Goal: Information Seeking & Learning: Learn about a topic

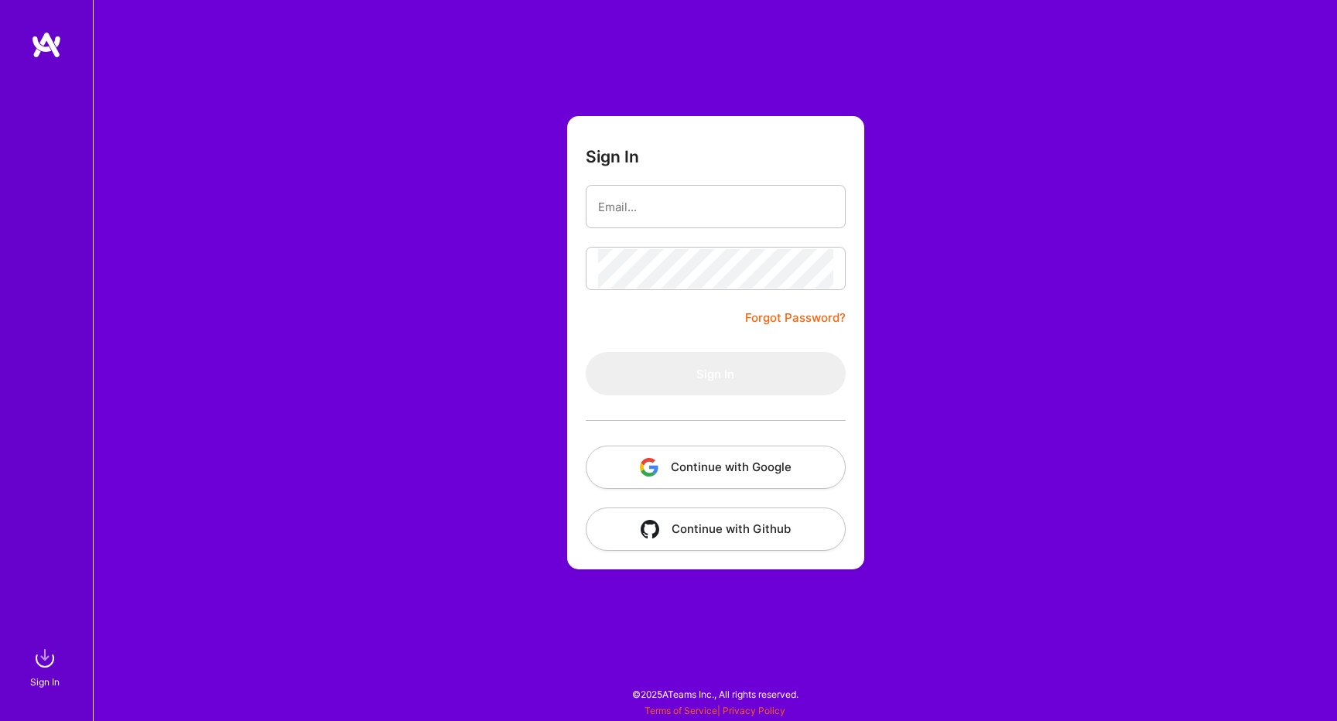
click at [740, 462] on button "Continue with Google" at bounding box center [716, 467] width 260 height 43
click at [640, 450] on button "Continue with Google" at bounding box center [716, 467] width 260 height 43
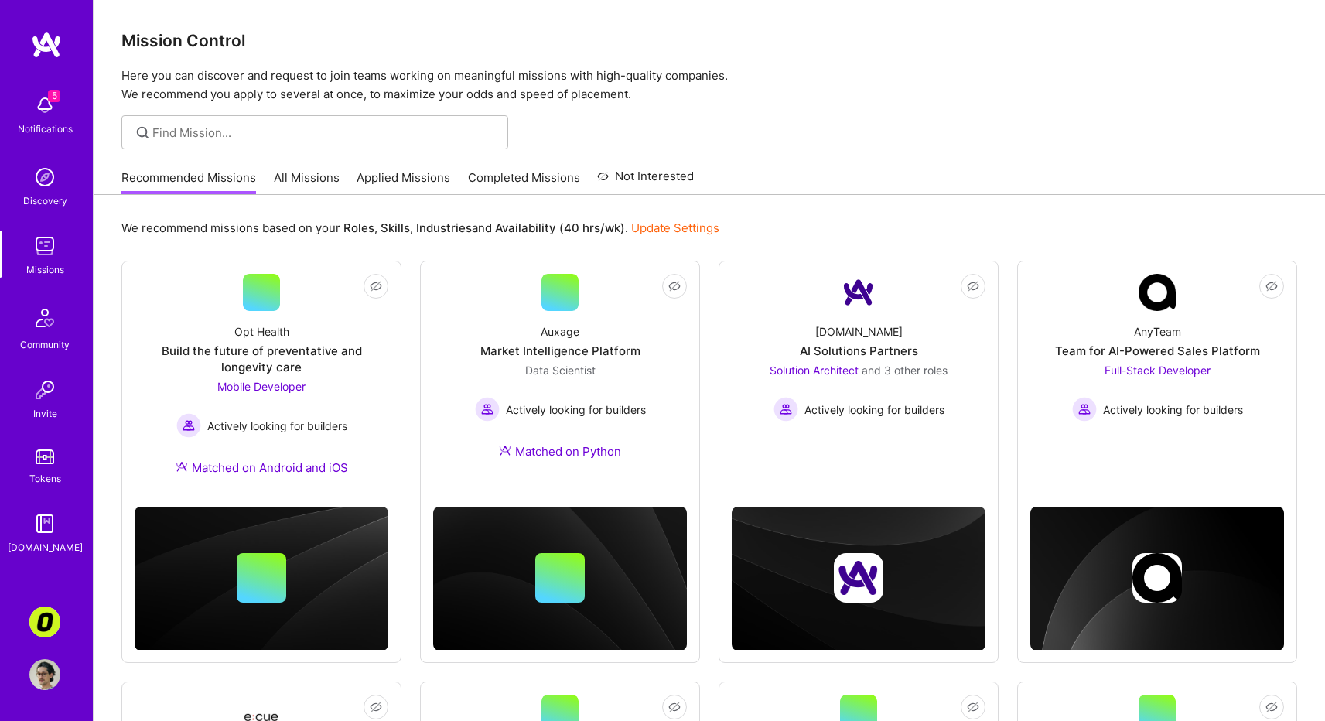
click at [298, 176] on link "All Missions" at bounding box center [307, 182] width 66 height 26
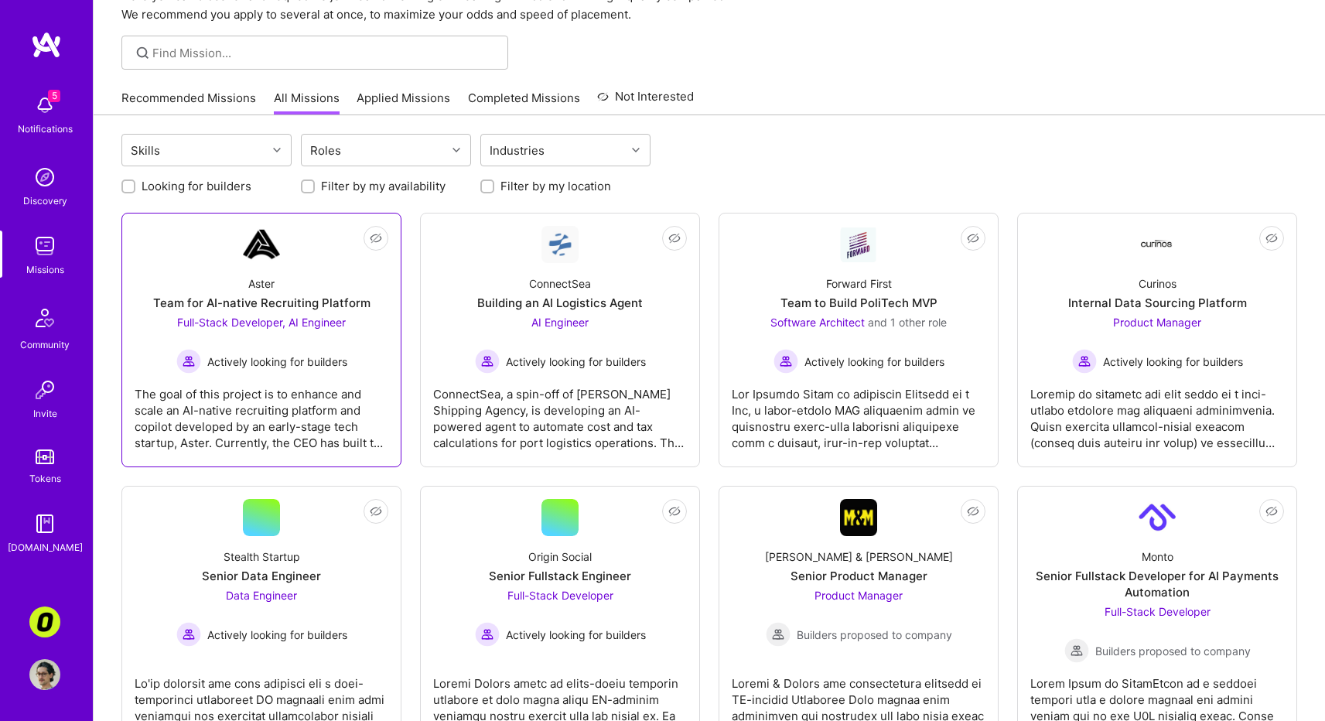
scroll to position [87, 0]
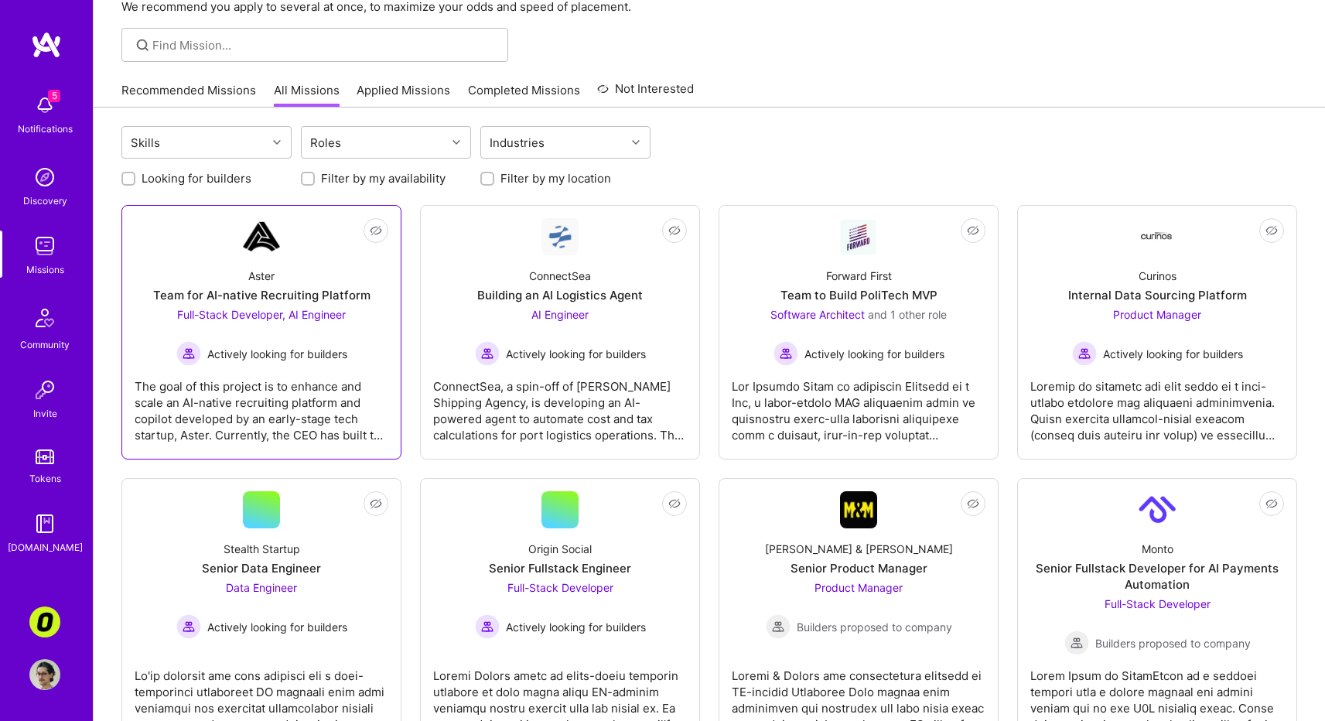
click at [280, 376] on div "The goal of this project is to enhance and scale an AI-native recruiting platfo…" at bounding box center [262, 404] width 254 height 77
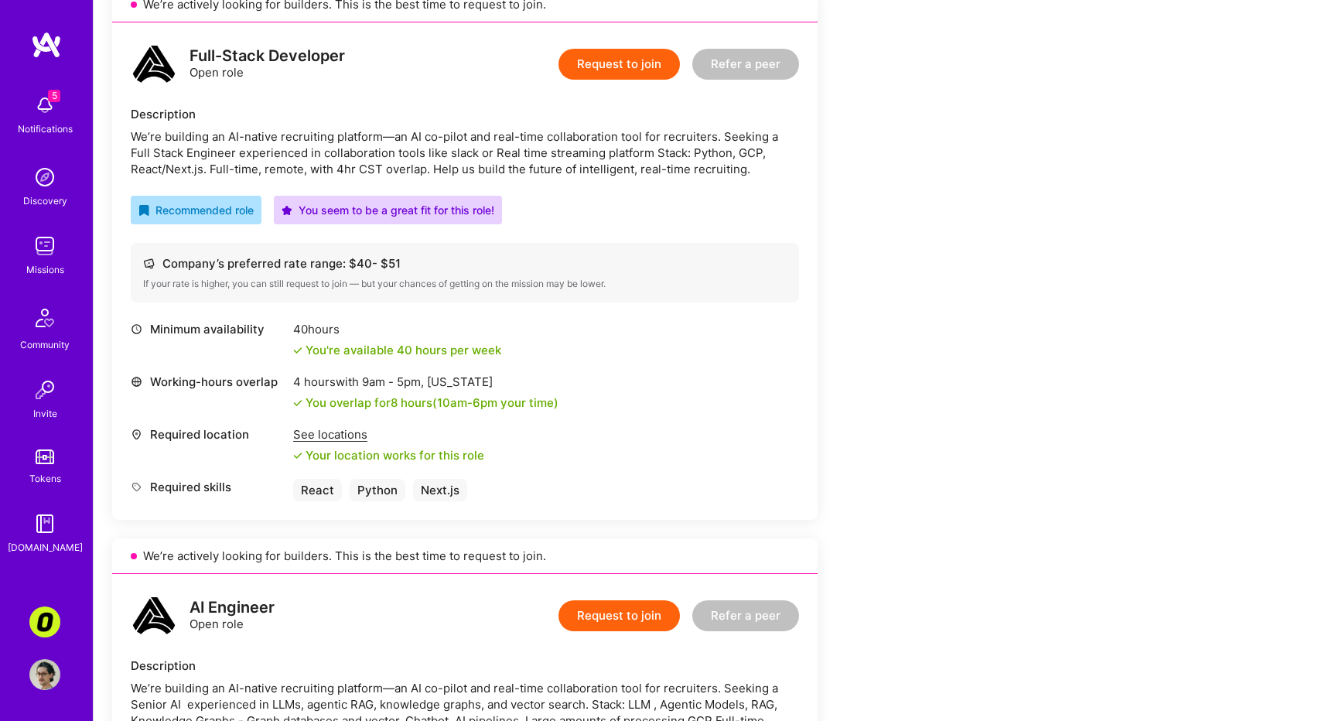
scroll to position [340, 0]
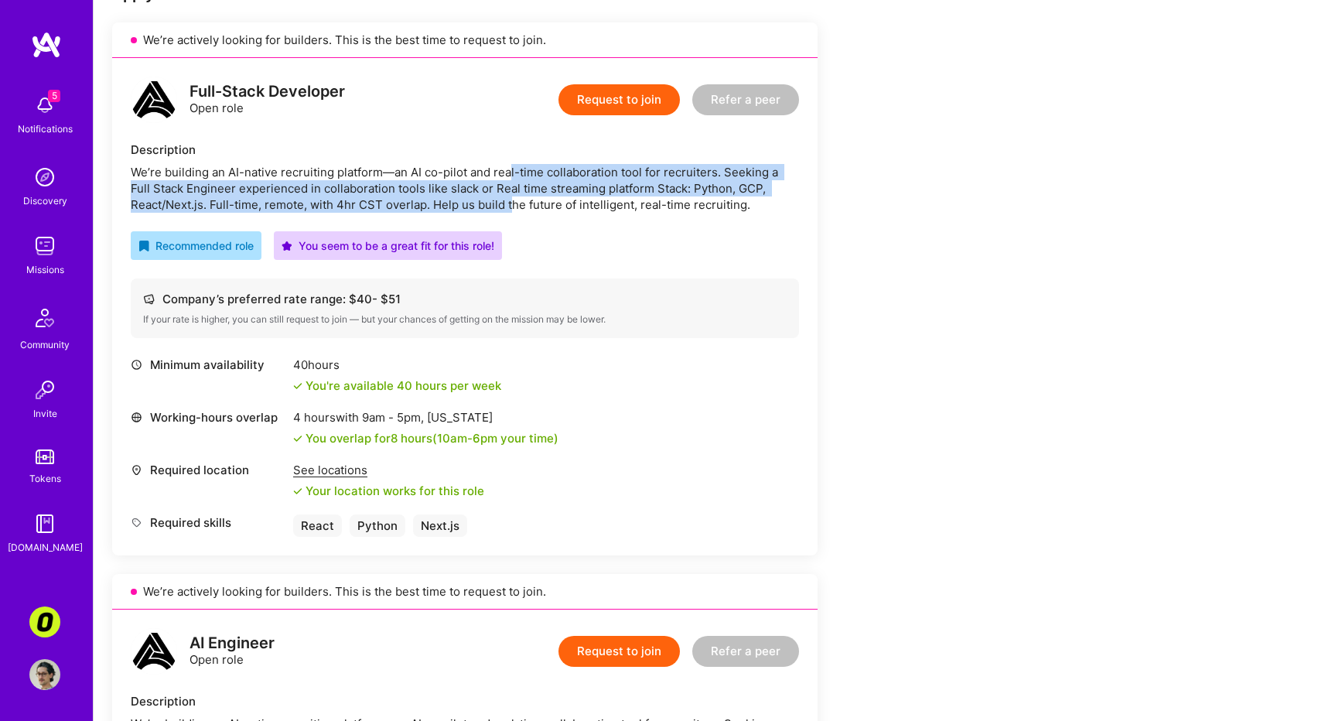
drag, startPoint x: 510, startPoint y: 179, endPoint x: 510, endPoint y: 205, distance: 25.5
click at [510, 205] on div "We’re building an AI-native recruiting platform—an AI co-pilot and real-time co…" at bounding box center [465, 188] width 668 height 49
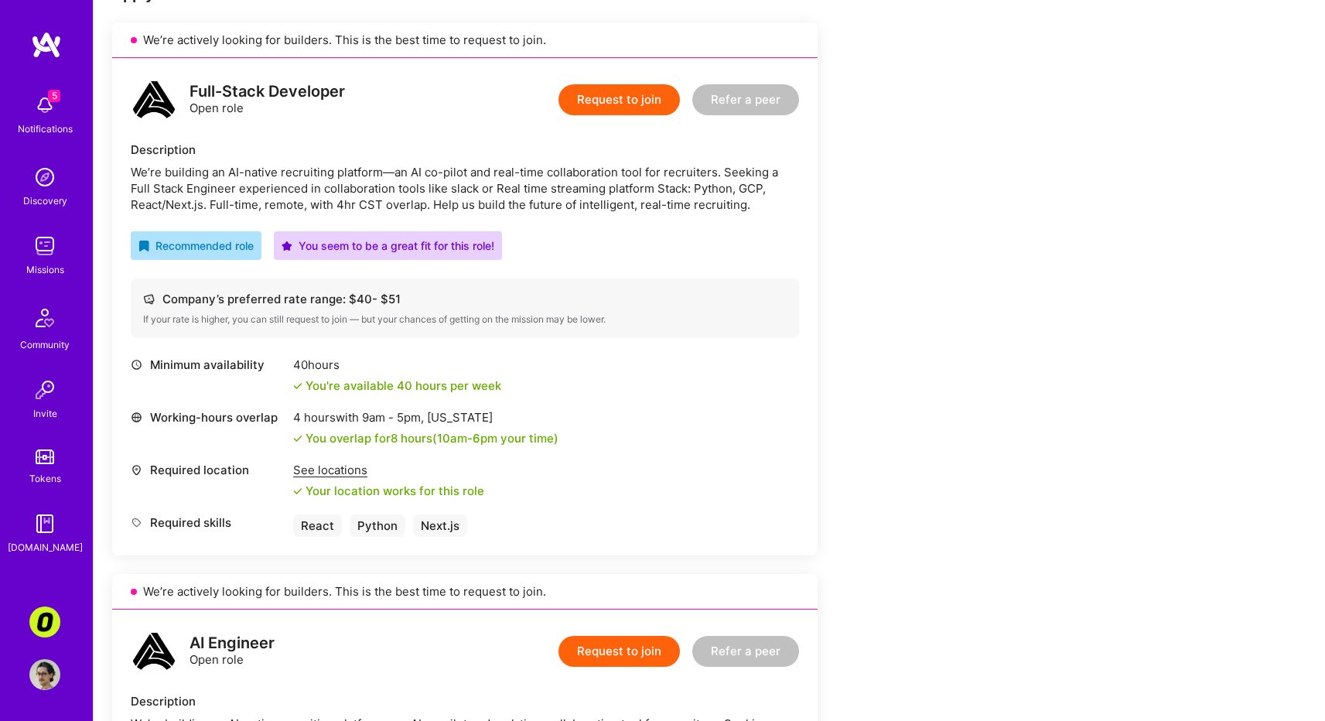
click at [409, 340] on div "Full-Stack Developer Open role Request to join Refer a peer Description We’re b…" at bounding box center [465, 306] width 706 height 497
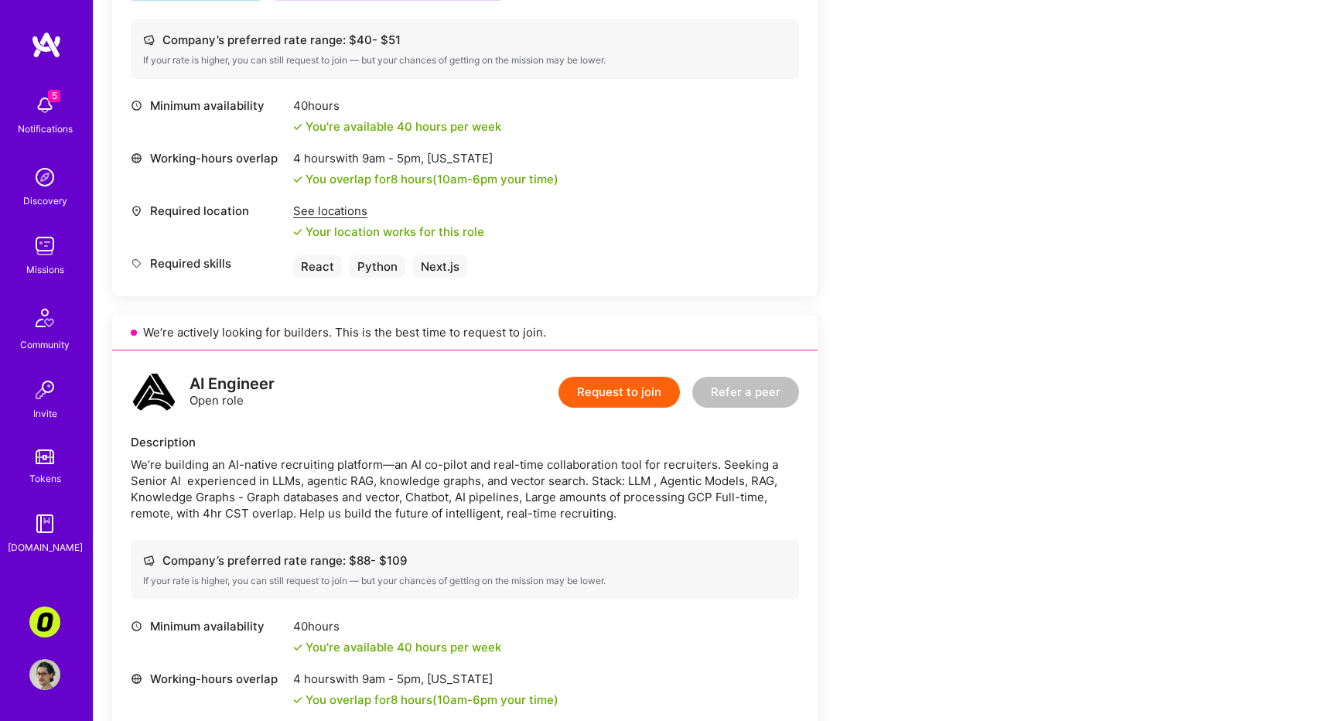
scroll to position [726, 0]
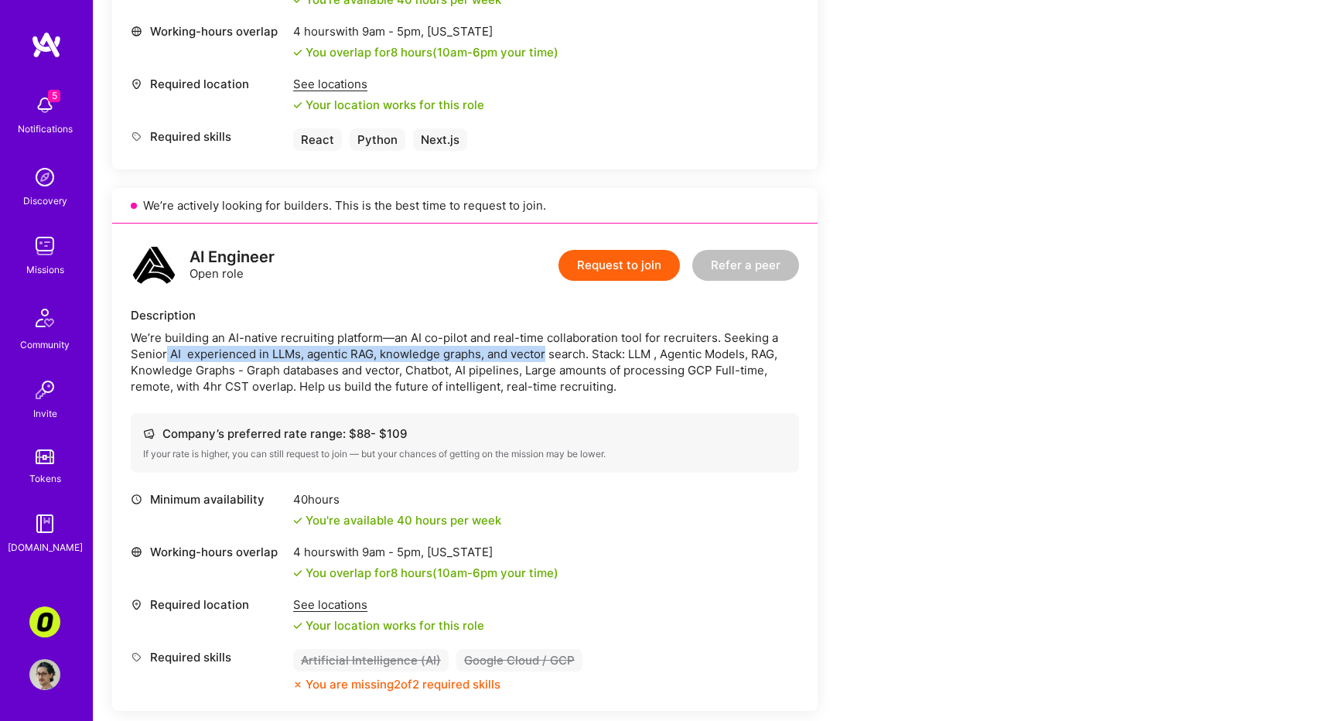
drag, startPoint x: 169, startPoint y: 355, endPoint x: 544, endPoint y: 354, distance: 375.2
click at [544, 354] on div "We’re building an AI-native recruiting platform—an AI co-pilot and real-time co…" at bounding box center [465, 362] width 668 height 65
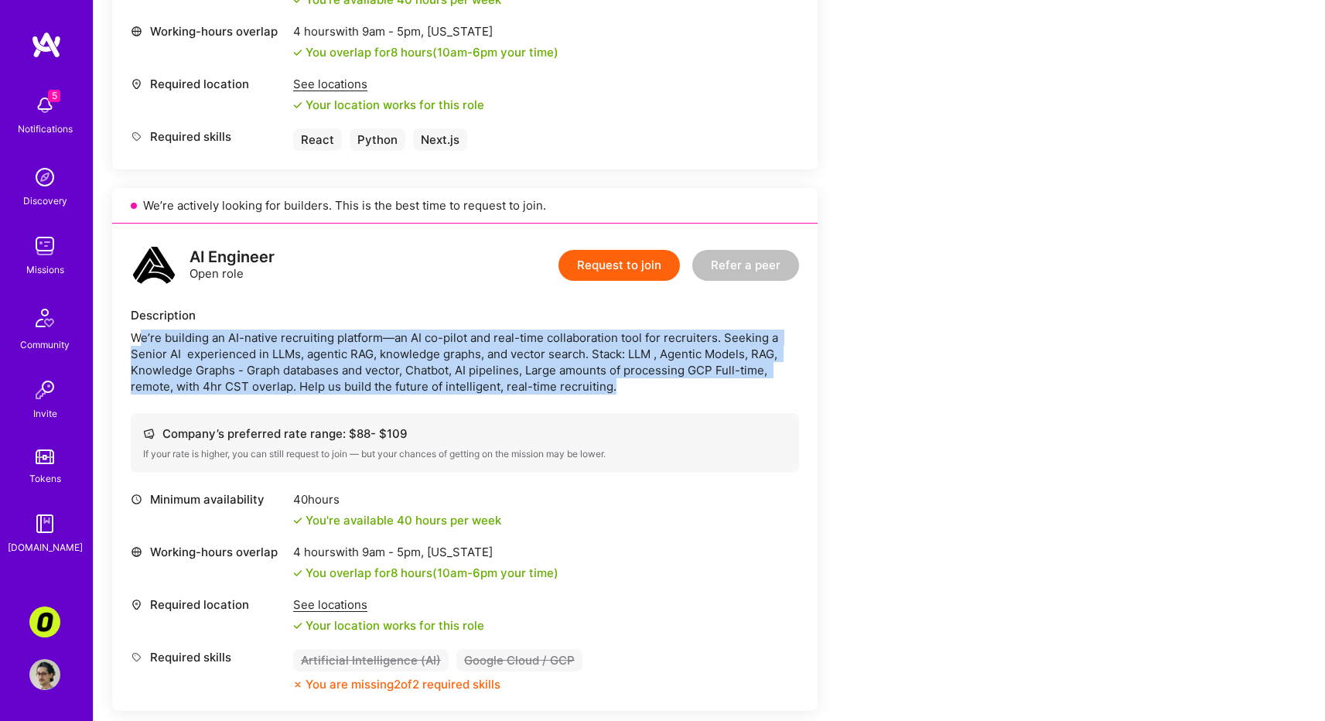
drag, startPoint x: 689, startPoint y: 397, endPoint x: 142, endPoint y: 338, distance: 550.1
click at [142, 338] on div "AI Engineer Open role Request to join Refer a peer Description We’re building a…" at bounding box center [465, 467] width 706 height 487
click at [131, 326] on div "Description We’re building an AI-native recruiting platform—an AI co-pilot and …" at bounding box center [465, 350] width 668 height 87
copy div "We’re building an AI-native recruiting platform—an AI co-pilot and real-time co…"
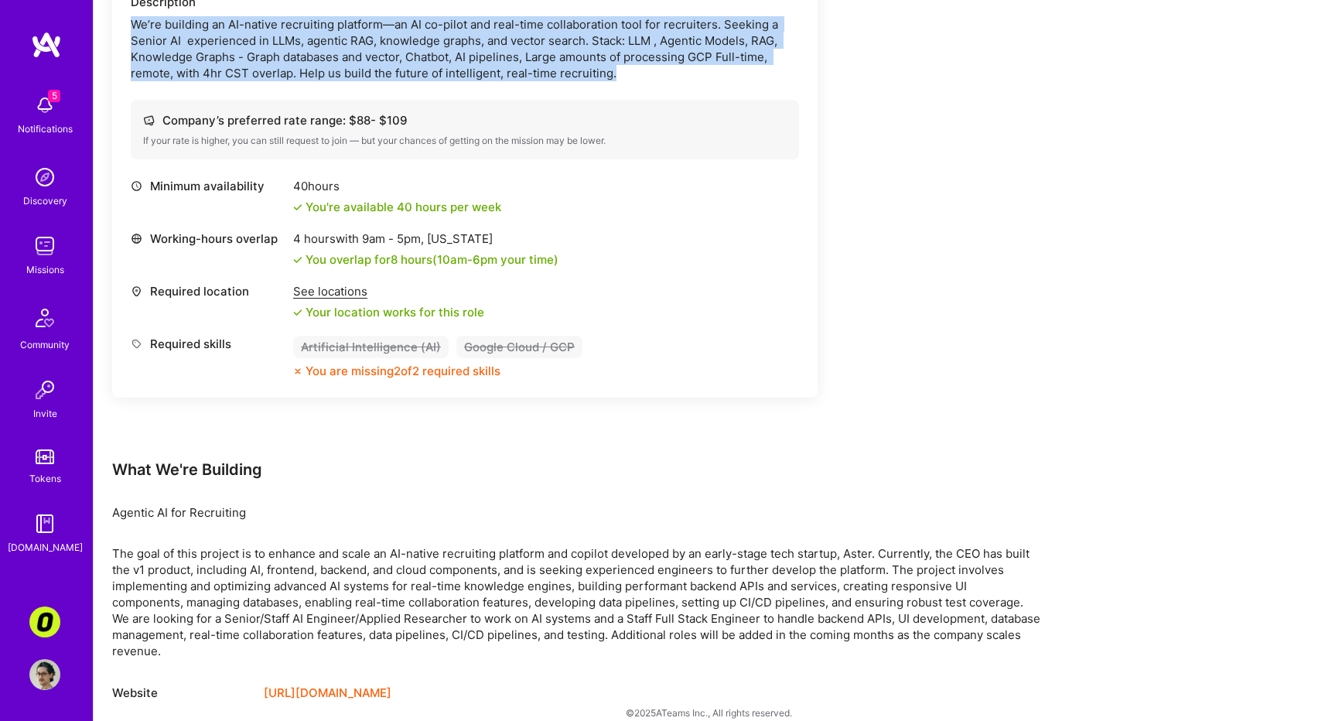
scroll to position [1041, 0]
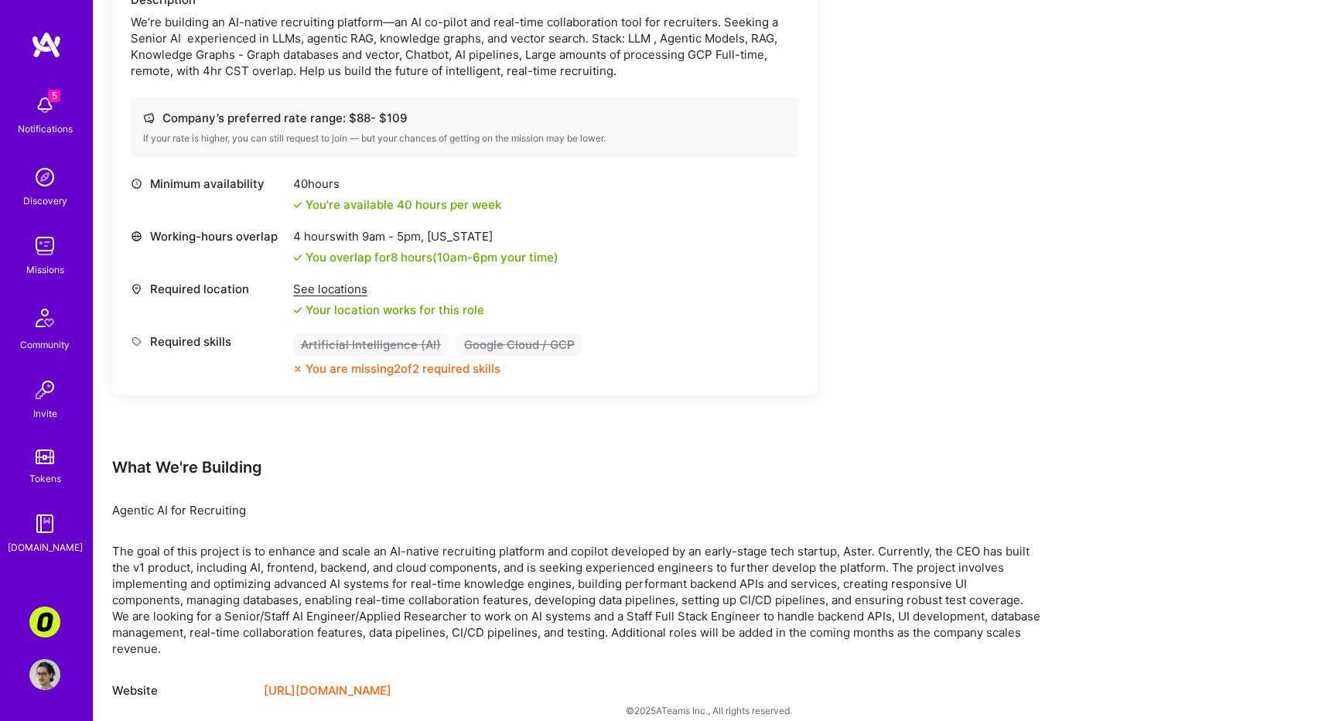
click at [777, 358] on div "Required skills Artificial Intelligence (AI) Google Cloud / GCP You are missing…" at bounding box center [465, 354] width 668 height 43
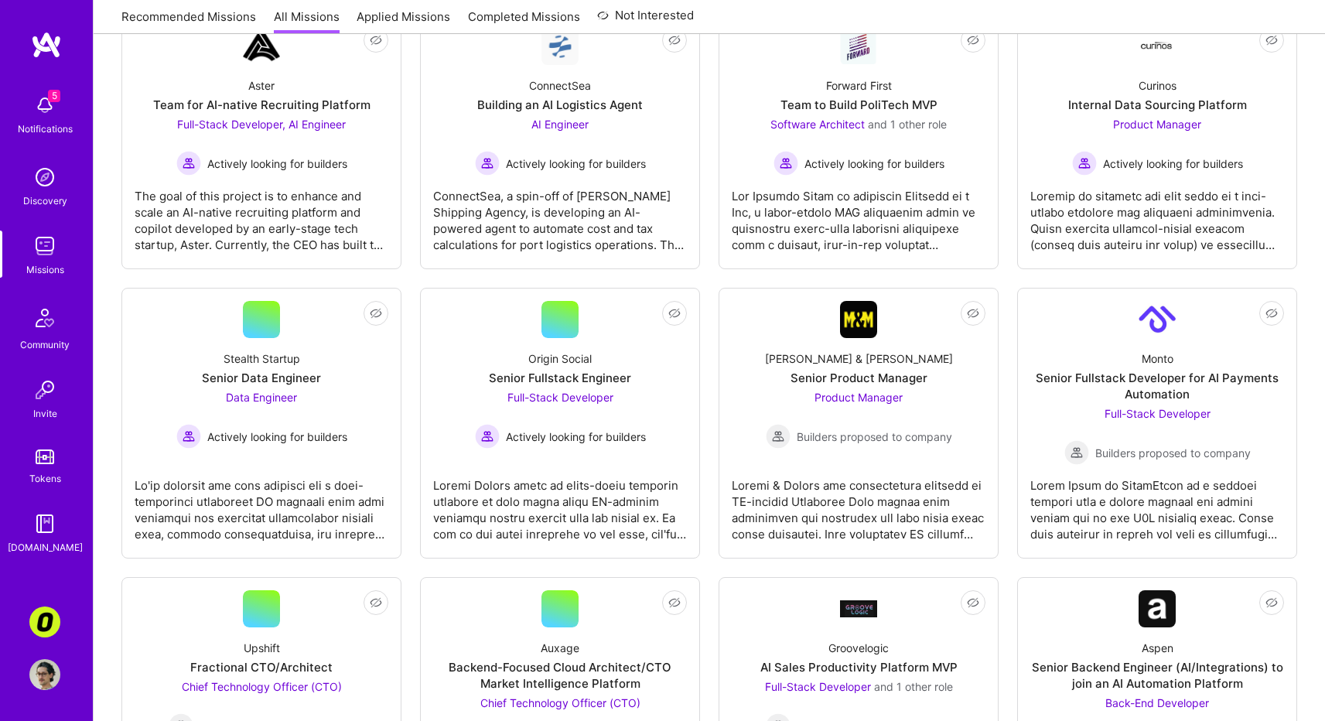
scroll to position [87, 0]
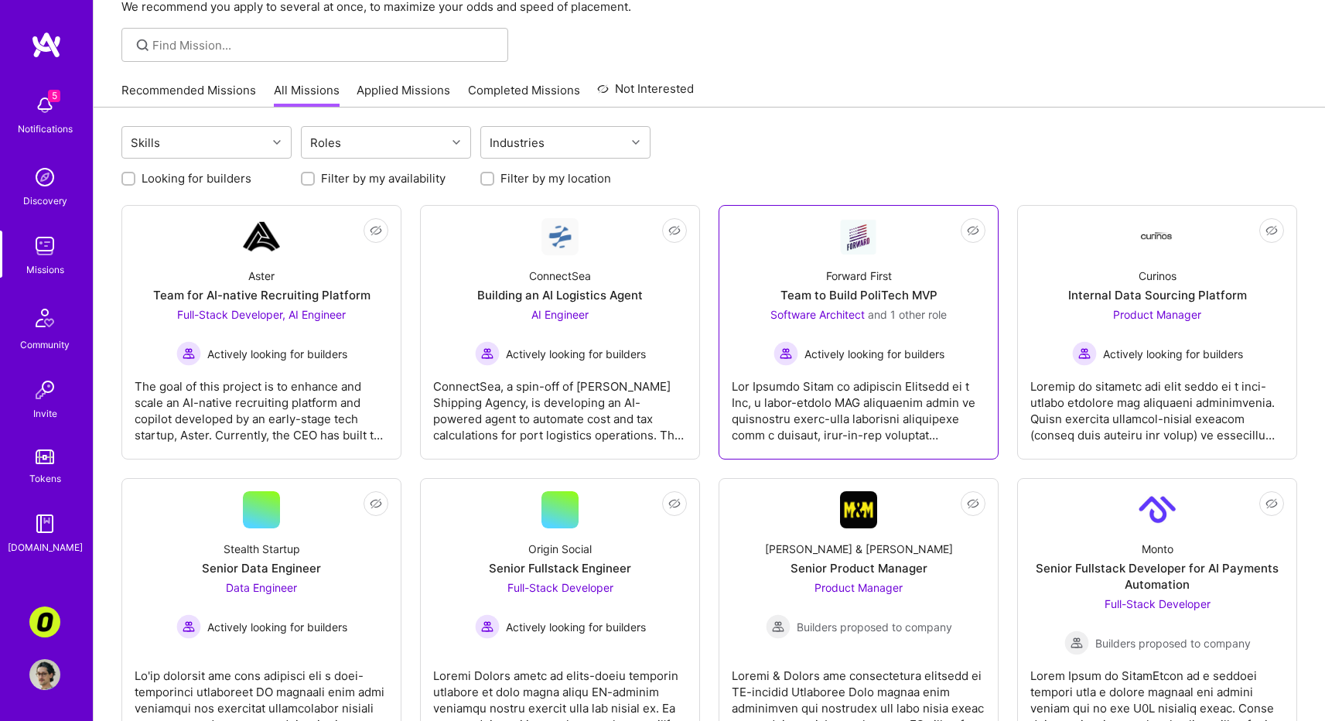
click at [781, 399] on div at bounding box center [859, 404] width 254 height 77
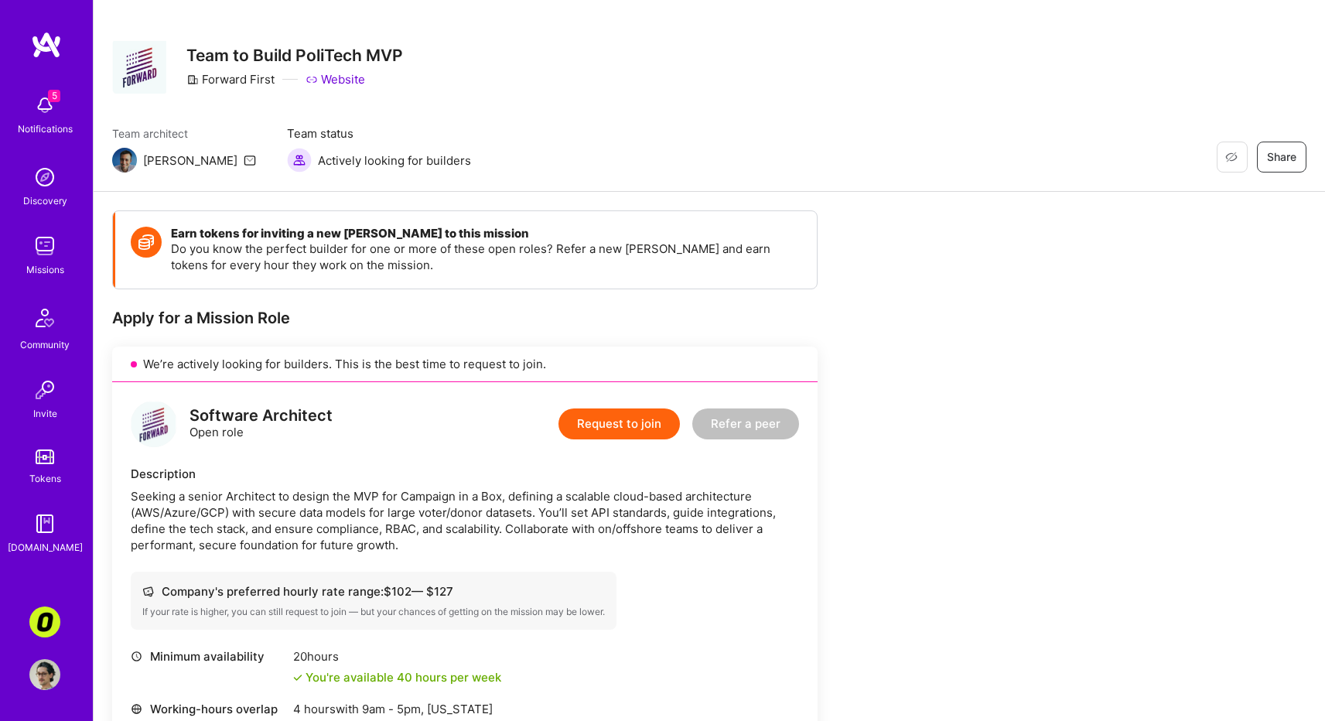
scroll to position [358, 0]
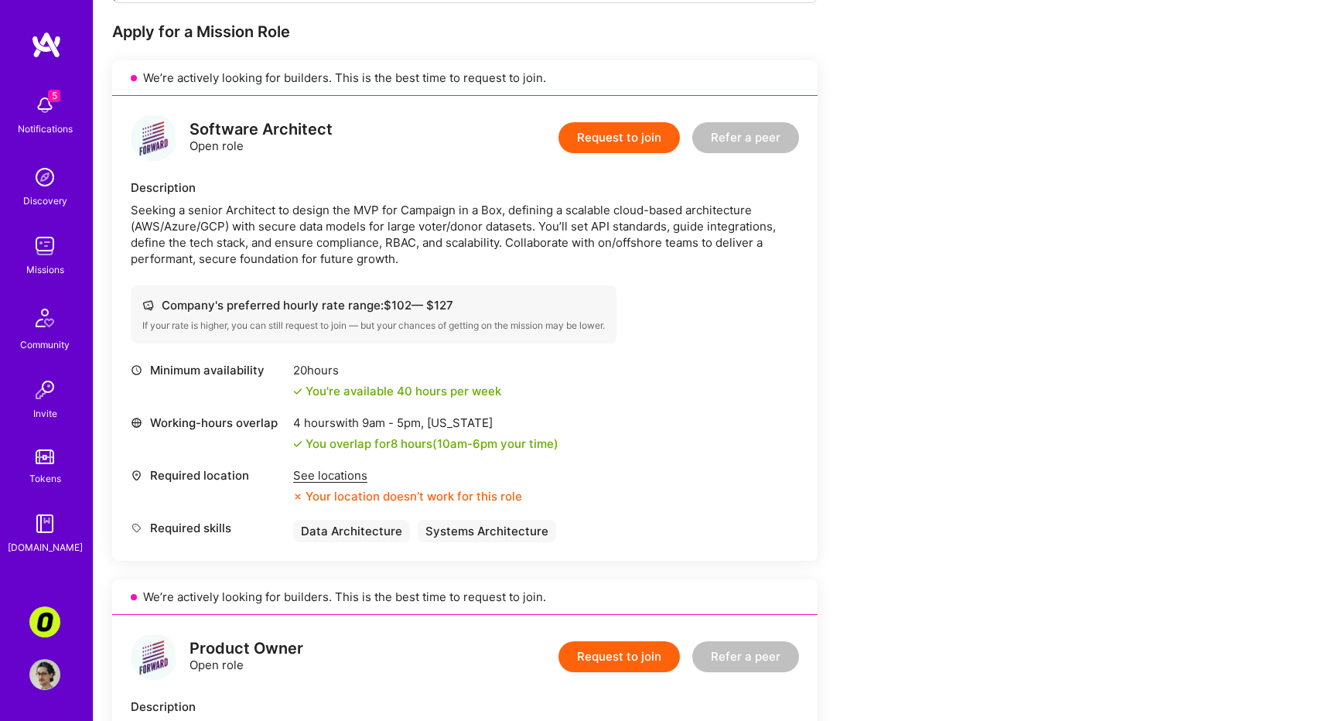
scroll to position [320, 0]
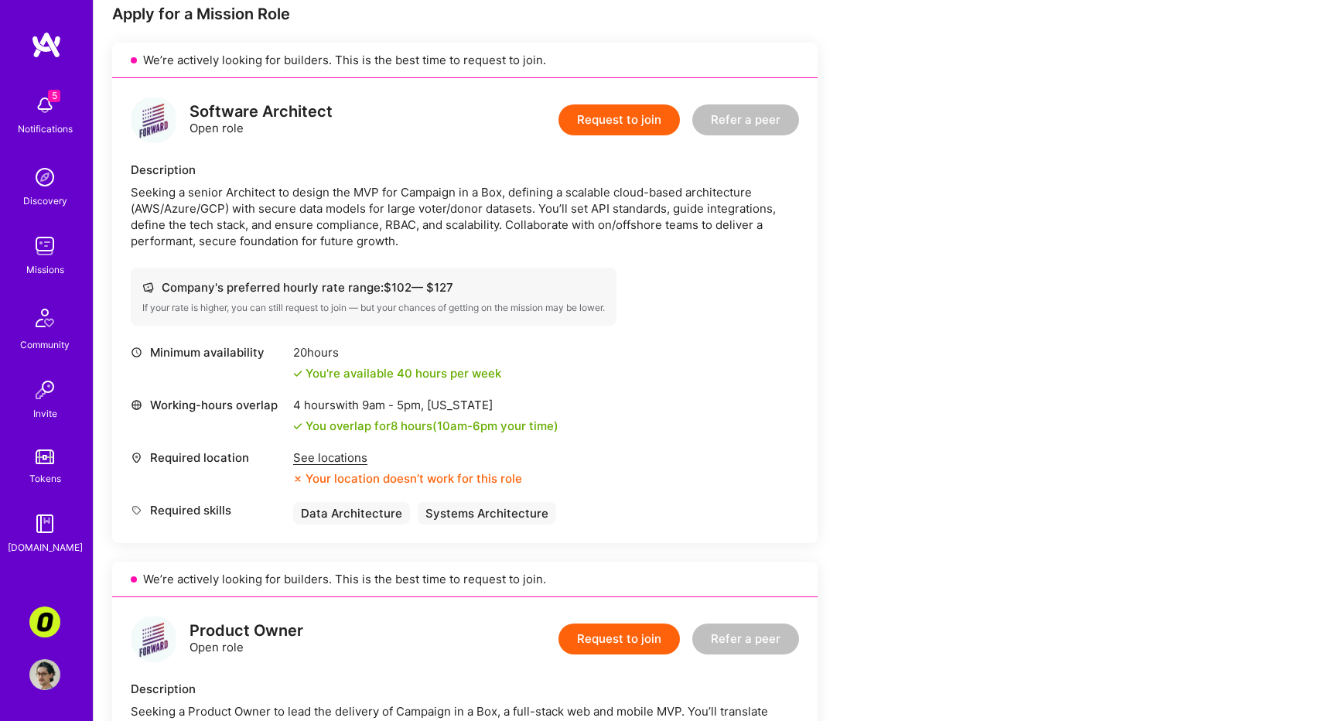
click at [352, 460] on div "See locations" at bounding box center [407, 458] width 229 height 16
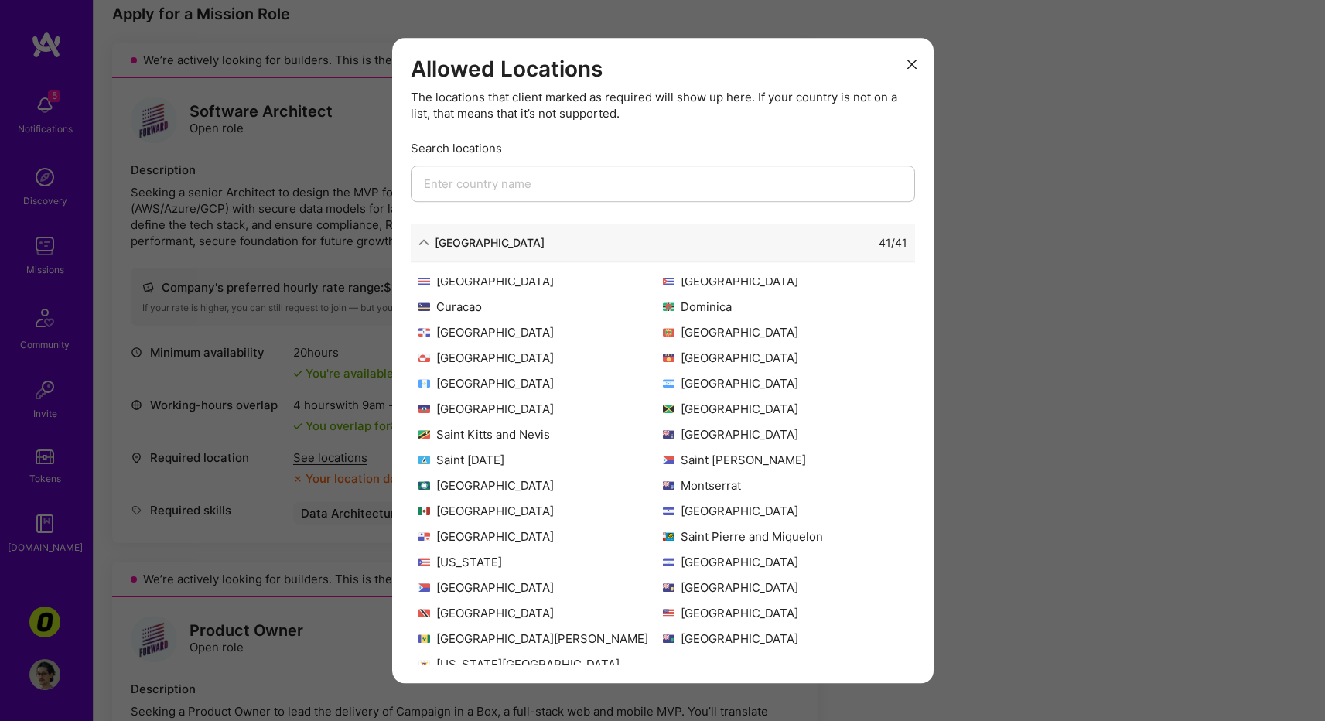
scroll to position [149, 0]
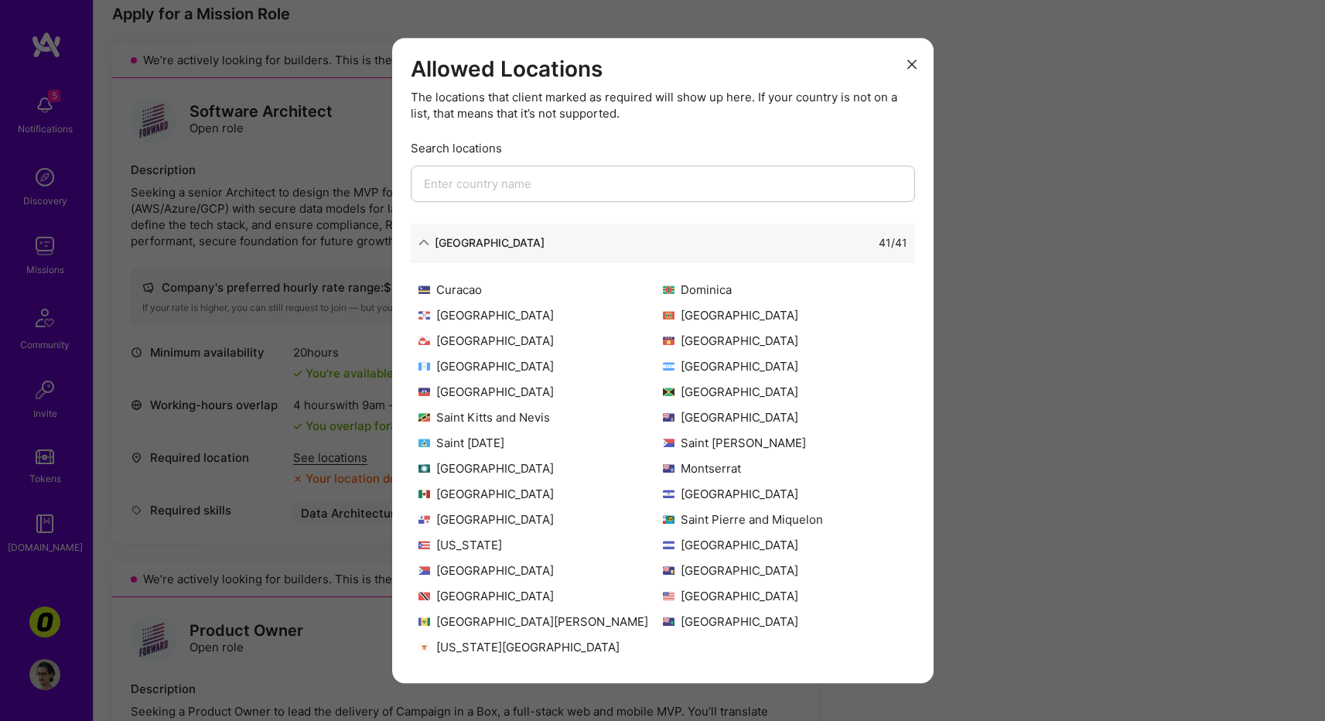
click at [1040, 396] on div "Allowed Locations The locations that client marked as required will show up her…" at bounding box center [662, 360] width 1325 height 721
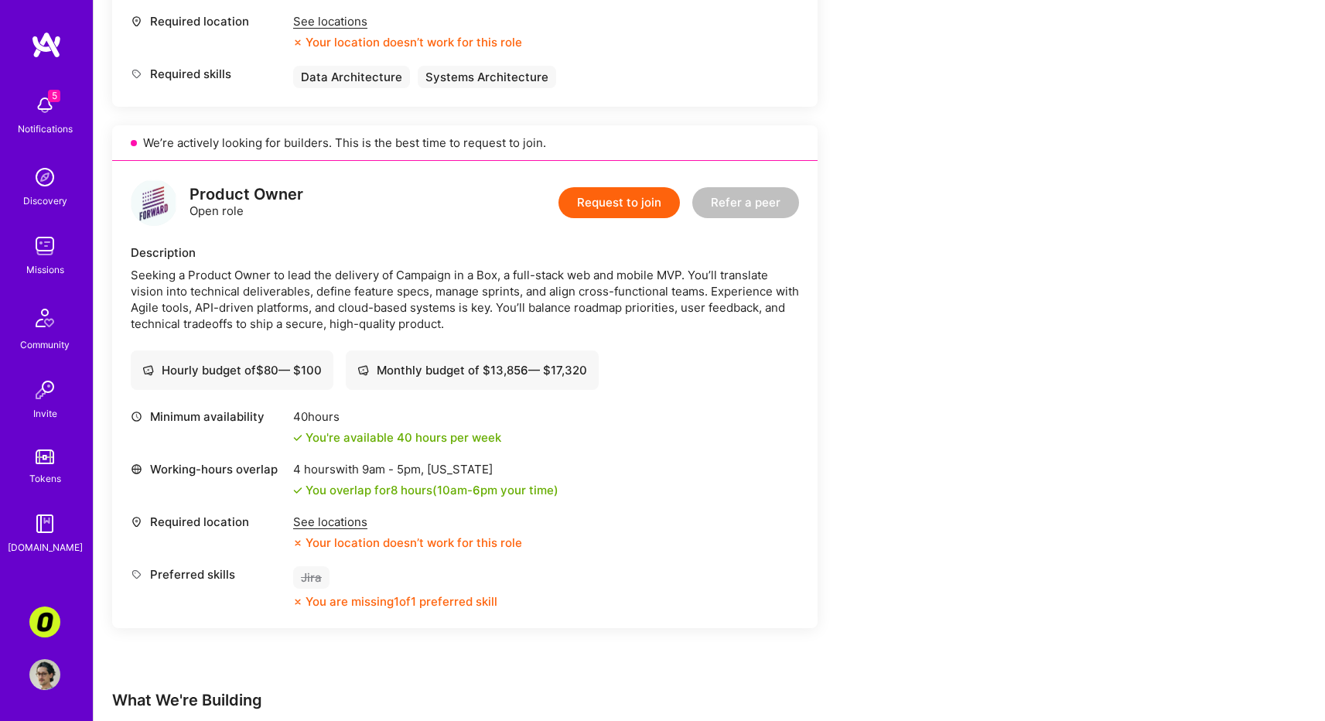
scroll to position [696, 0]
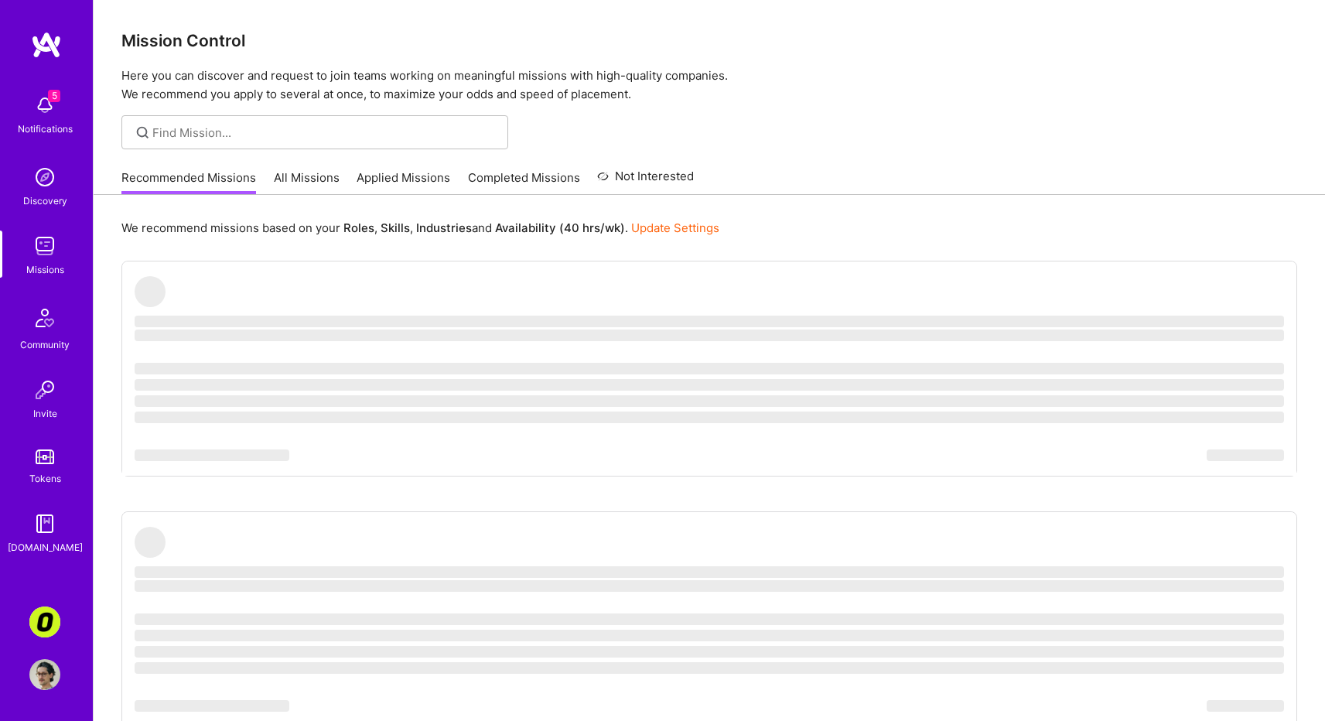
click at [302, 186] on link "All Missions" at bounding box center [307, 182] width 66 height 26
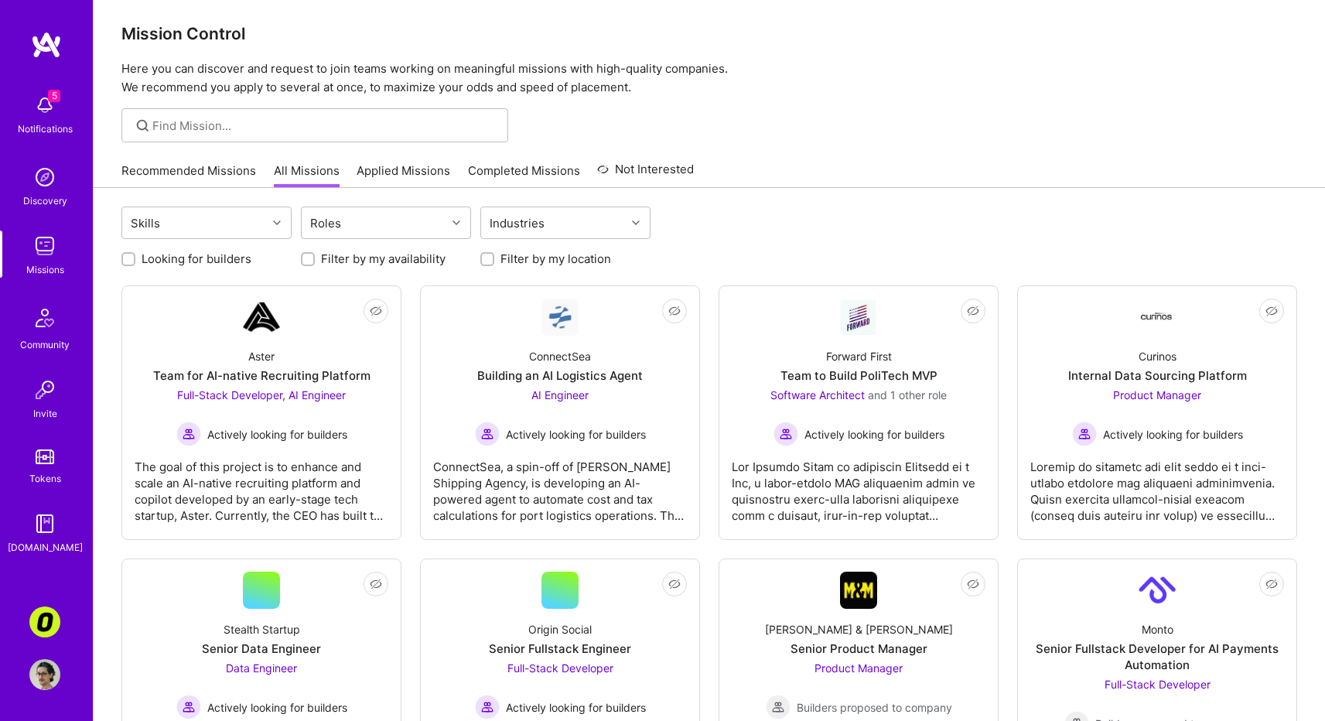
scroll to position [9, 0]
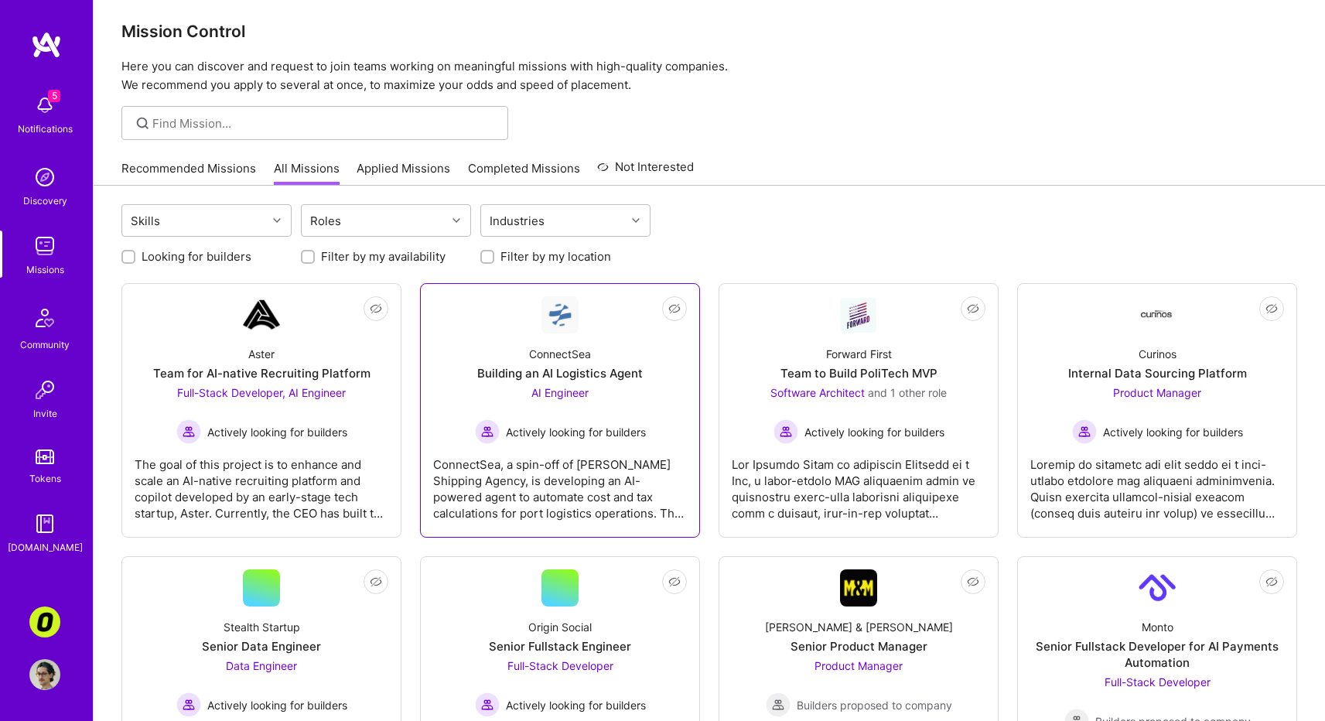
click at [568, 490] on div "ConnectSea, a spin-off of [PERSON_NAME] Shipping Agency, is developing an AI-po…" at bounding box center [560, 482] width 254 height 77
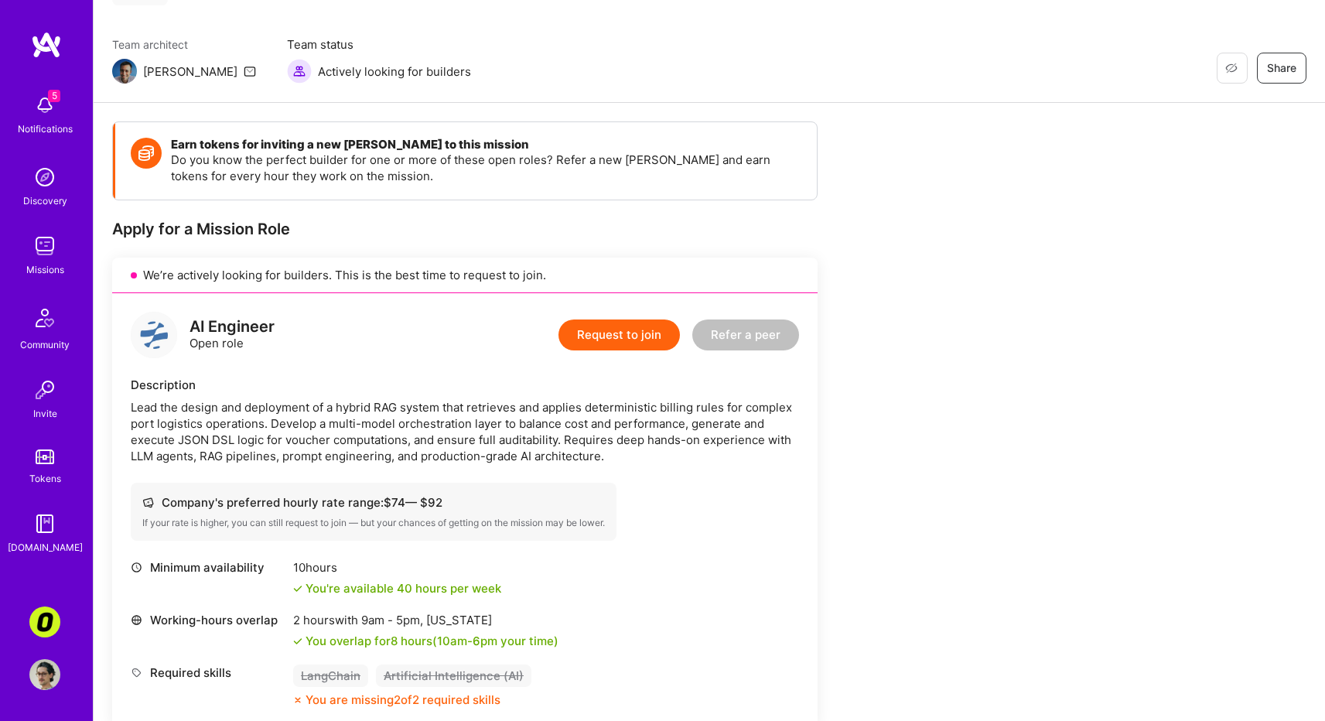
scroll to position [125, 0]
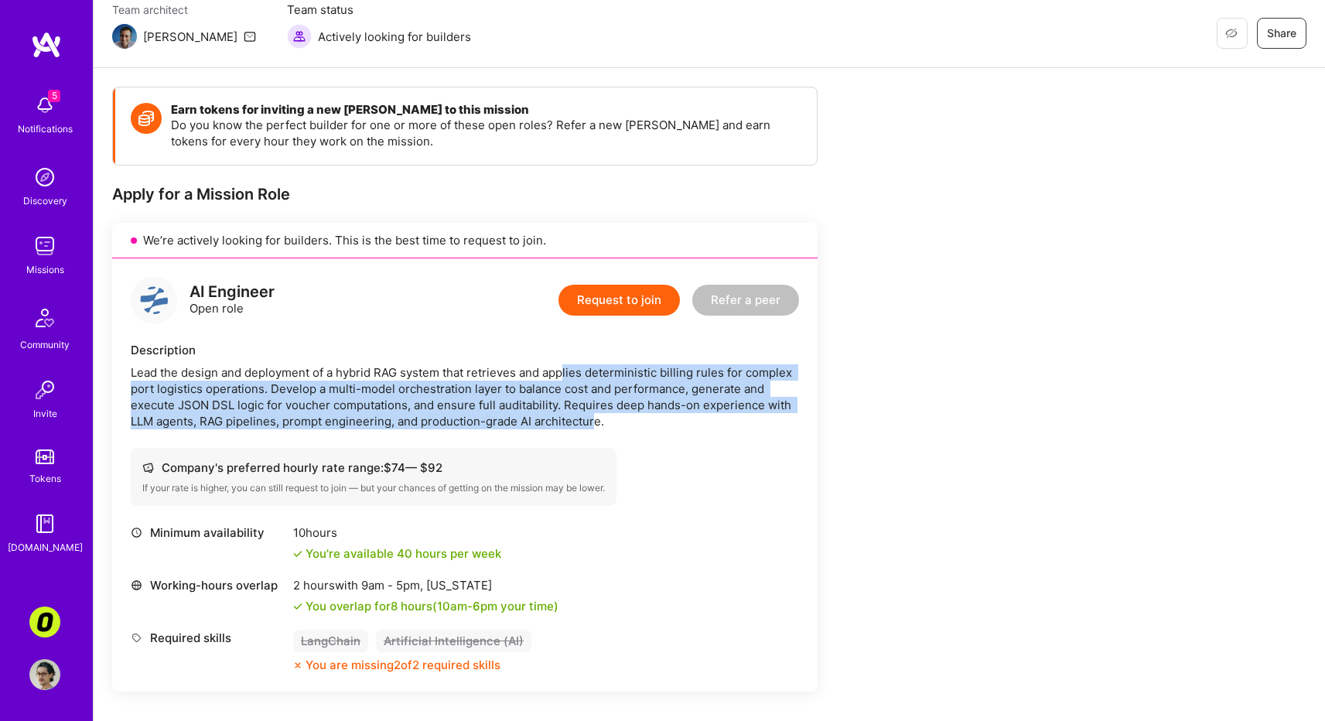
drag, startPoint x: 574, startPoint y: 384, endPoint x: 593, endPoint y: 417, distance: 38.1
click at [593, 417] on div "Lead the design and deployment of a hybrid RAG system that retrieves and applie…" at bounding box center [465, 396] width 668 height 65
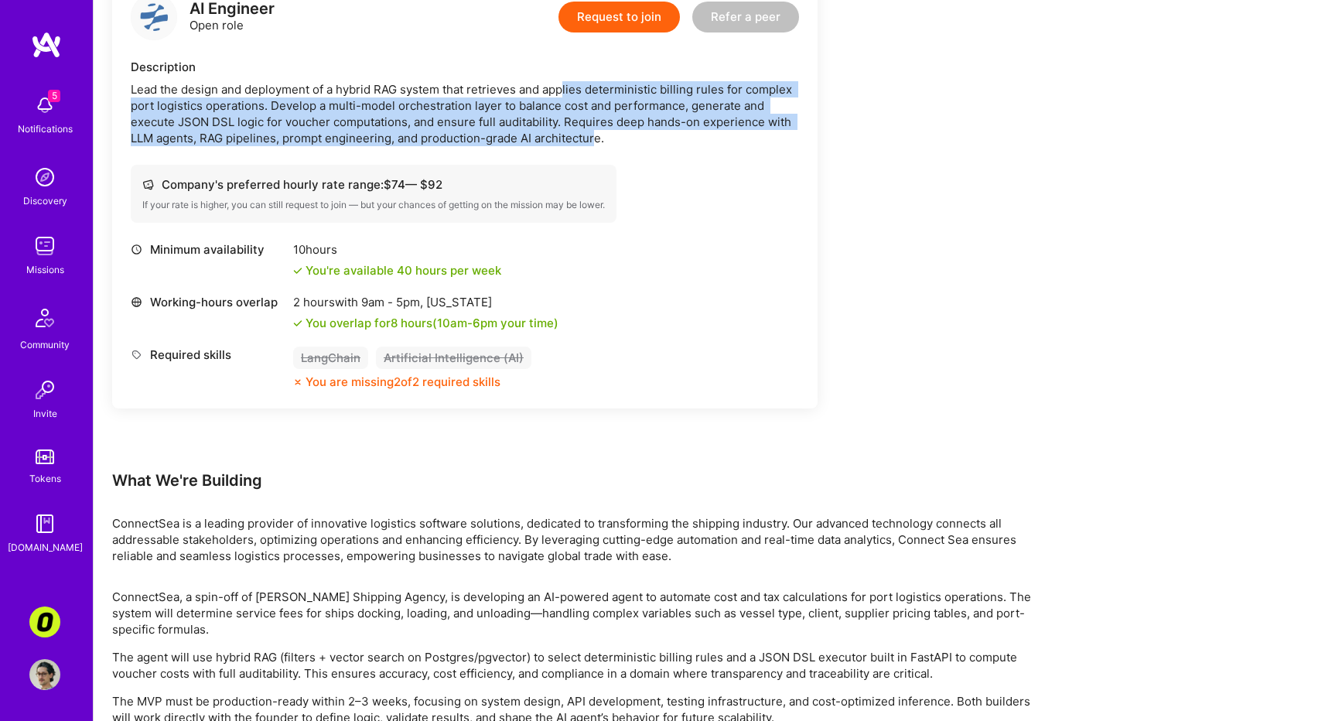
scroll to position [476, 0]
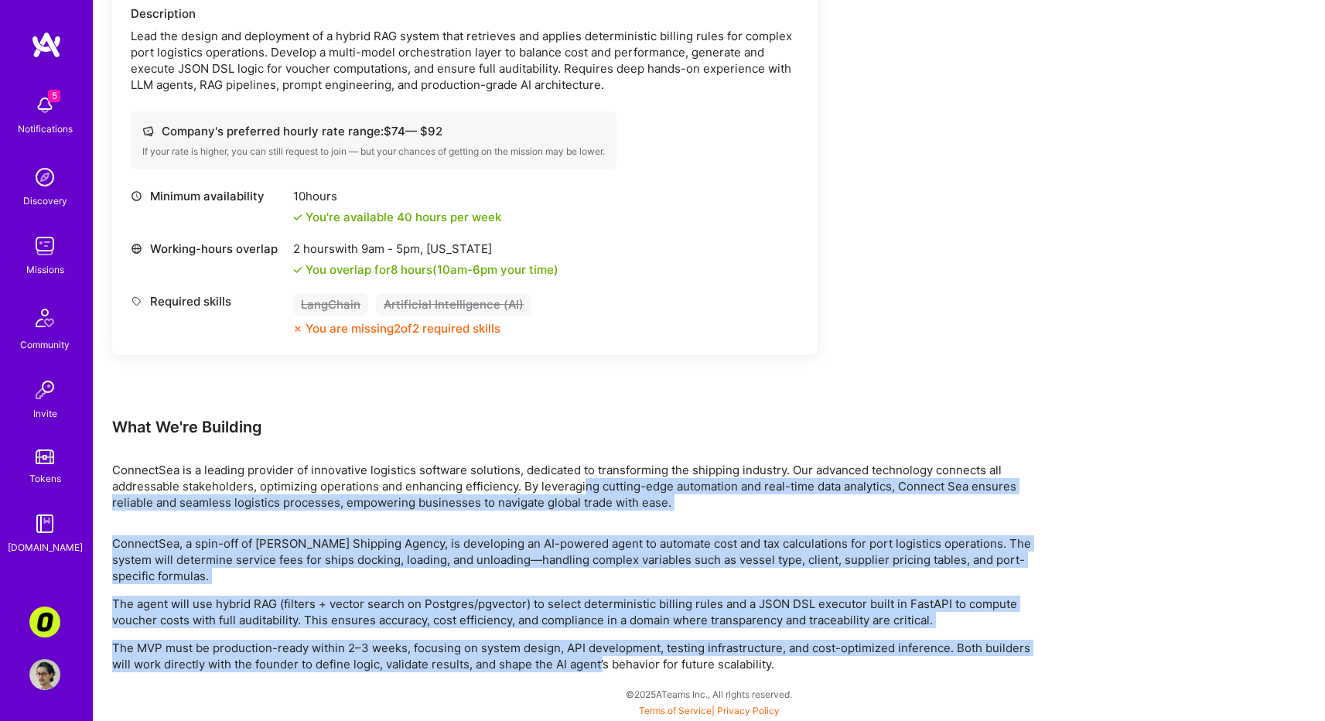
drag, startPoint x: 586, startPoint y: 505, endPoint x: 605, endPoint y: 665, distance: 161.3
click at [605, 665] on div "Earn tokens for inviting a new A.Teamer to this mission Do you know the perfect…" at bounding box center [576, 211] width 928 height 922
click at [605, 665] on p "The MVP must be production-ready within 2–3 weeks, focusing on system design, A…" at bounding box center [576, 656] width 928 height 32
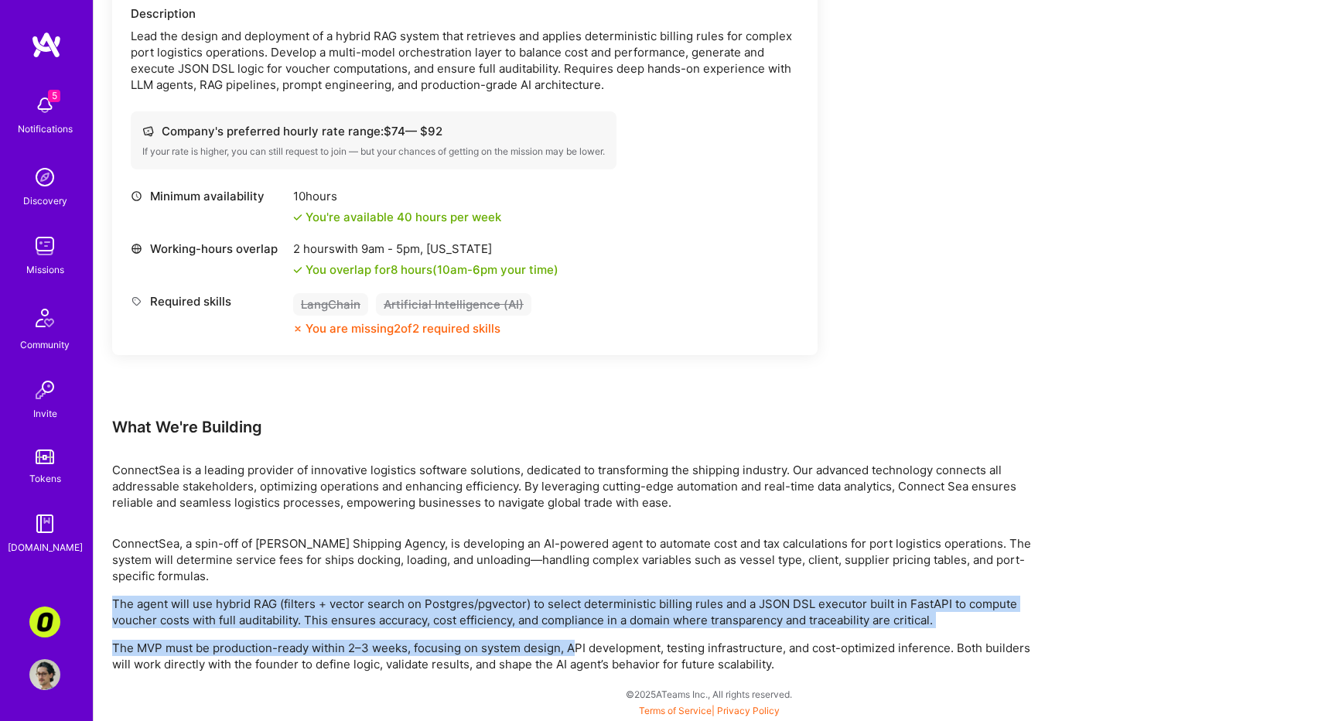
drag, startPoint x: 576, startPoint y: 645, endPoint x: 548, endPoint y: 569, distance: 81.8
click at [550, 582] on div "ConnectSea, a spin-off of Lachmann Shipping Agency, is developing an AI-powered…" at bounding box center [576, 603] width 928 height 137
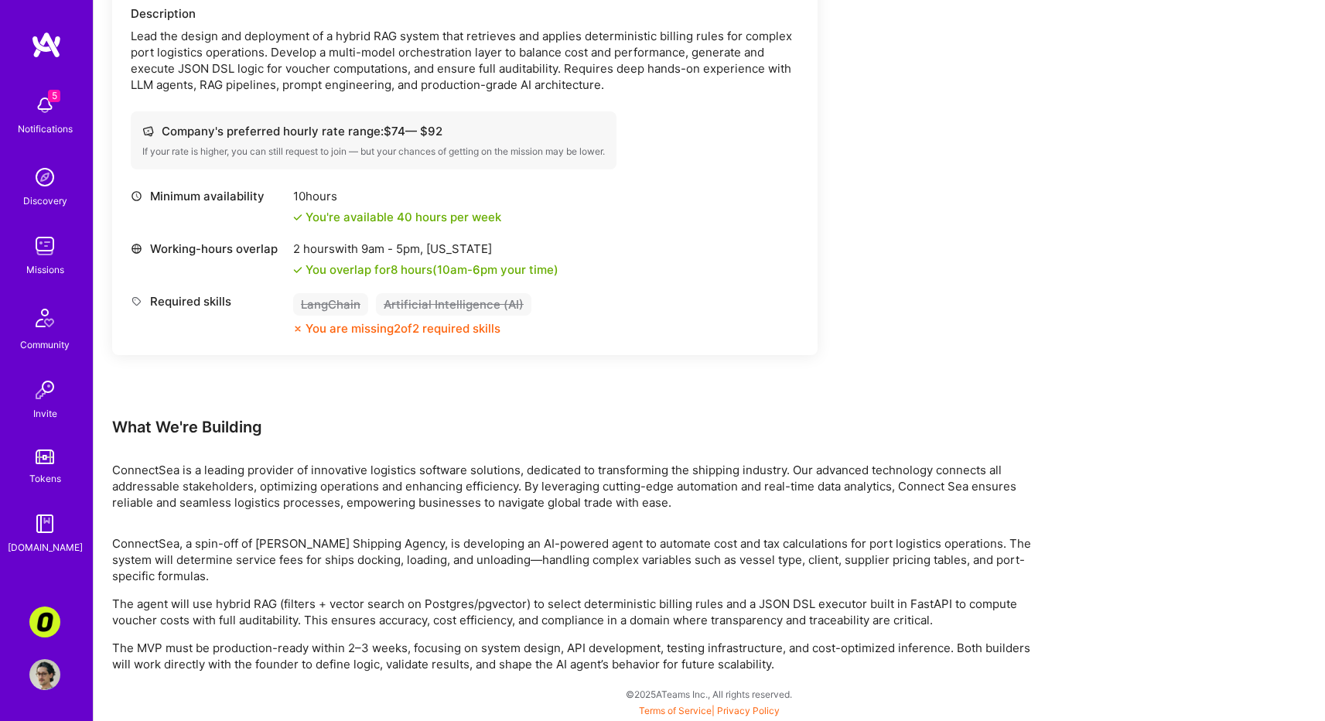
click at [503, 600] on p "The agent will use hybrid RAG (filters + vector search on Postgres/pgvector) to…" at bounding box center [576, 612] width 928 height 32
click at [504, 545] on p "ConnectSea, a spin-off of Lachmann Shipping Agency, is developing an AI-powered…" at bounding box center [576, 559] width 928 height 49
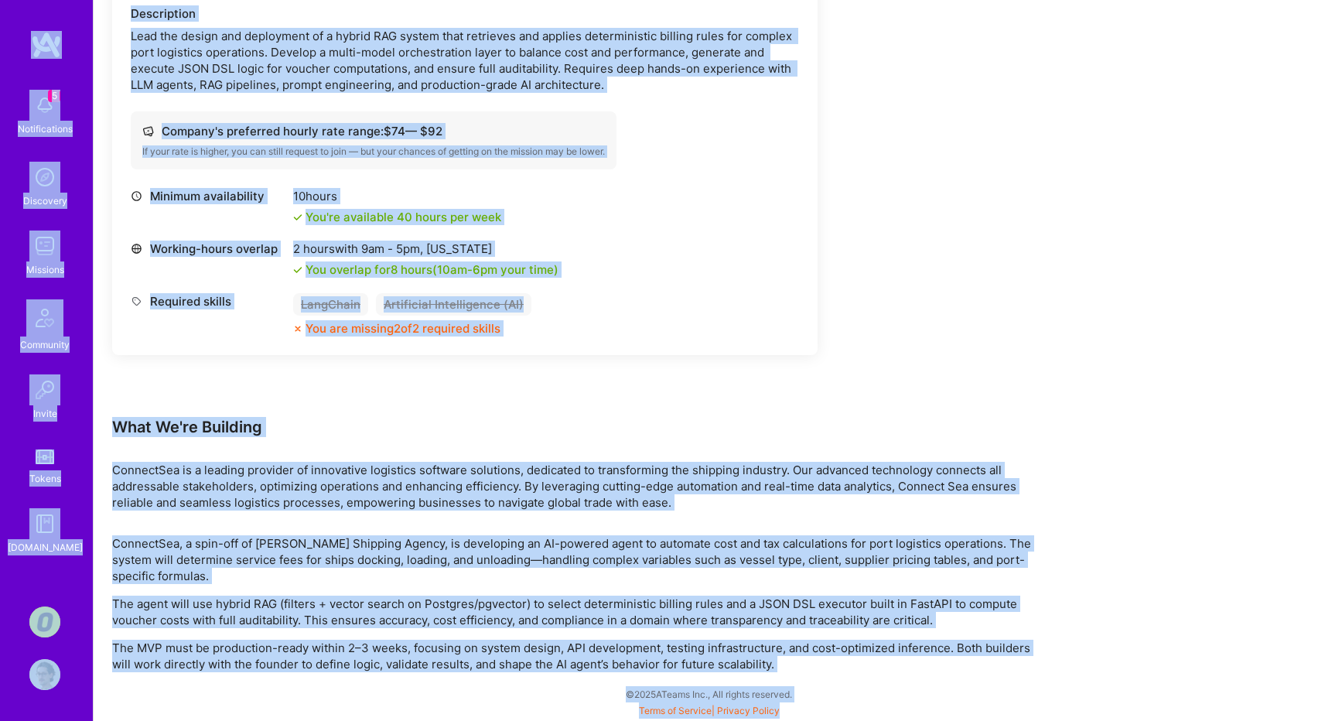
copy div "5 Notifications Discovery Missions Community Invite Tokens A.Guide Corner3: Bui…"
click at [504, 542] on p "ConnectSea, a spin-off of Lachmann Shipping Agency, is developing an AI-powered…" at bounding box center [576, 559] width 928 height 49
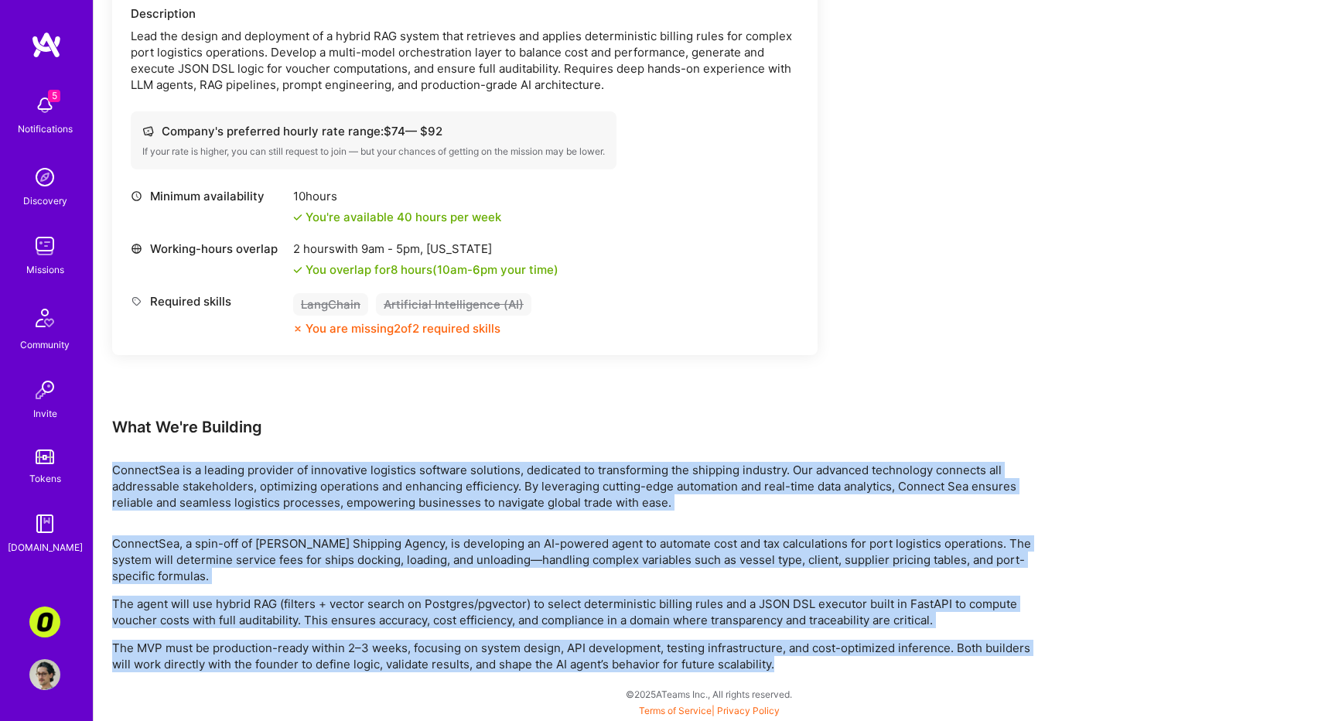
drag, startPoint x: 807, startPoint y: 665, endPoint x: 108, endPoint y: 461, distance: 728.4
click at [108, 461] on div "Earn tokens for inviting a new A.Teamer to this mission Do you know the perfect…" at bounding box center [710, 227] width 1232 height 990
copy div "ConnectSea is a leading provider of innovative logistics software solutions, de…"
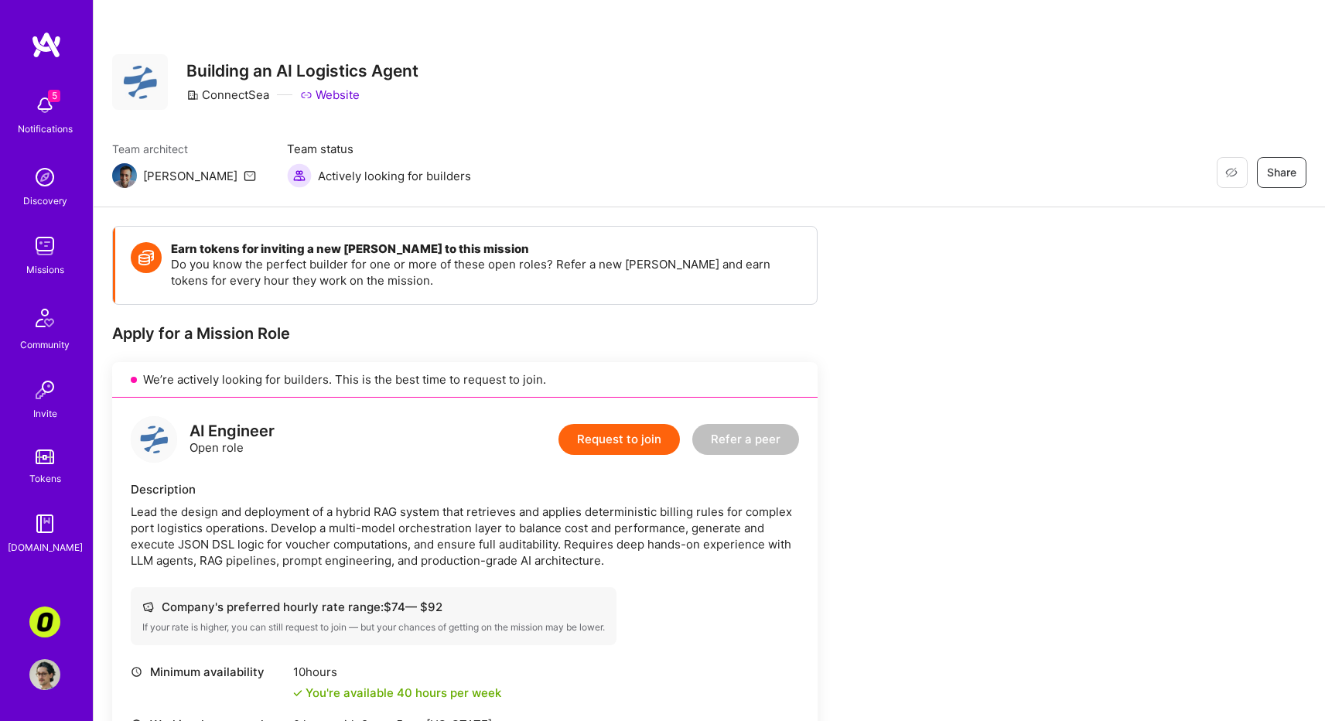
scroll to position [159, 0]
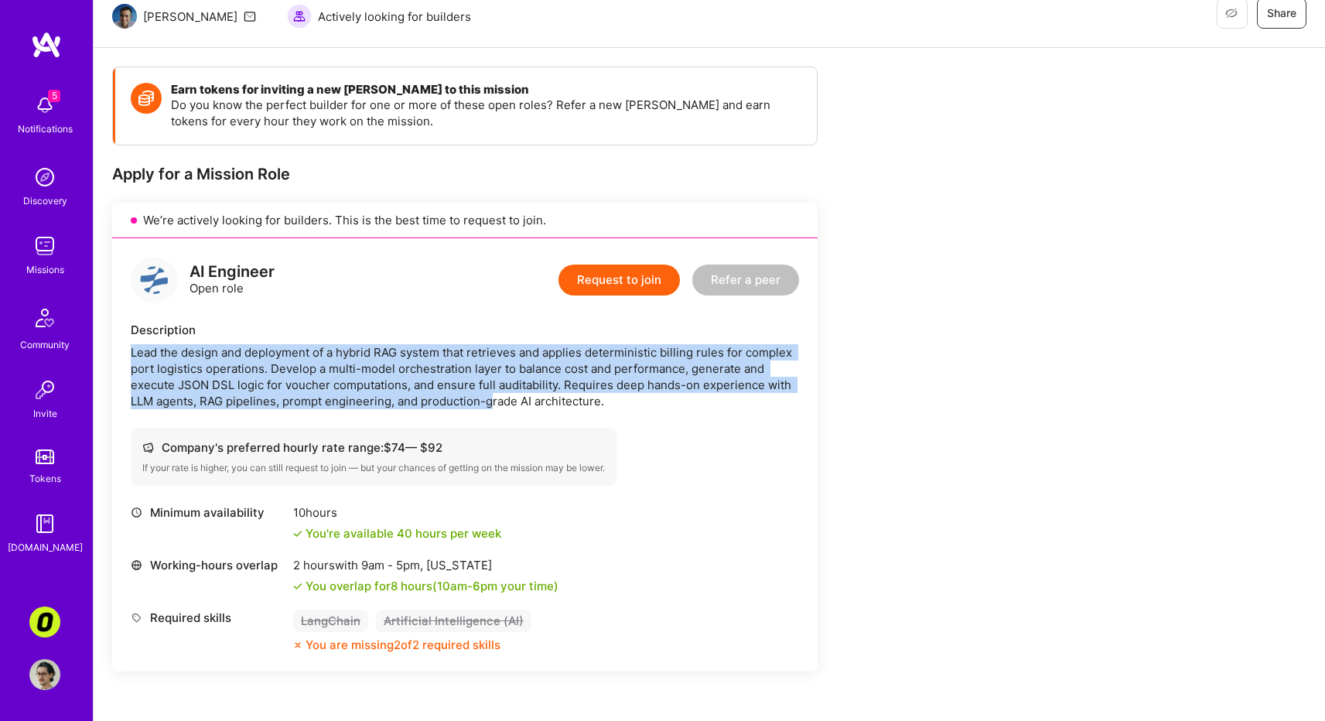
drag, startPoint x: 491, startPoint y: 391, endPoint x: 491, endPoint y: 405, distance: 13.9
click at [491, 403] on div "Description Lead the design and deployment of a hybrid RAG system that retrieve…" at bounding box center [465, 365] width 668 height 87
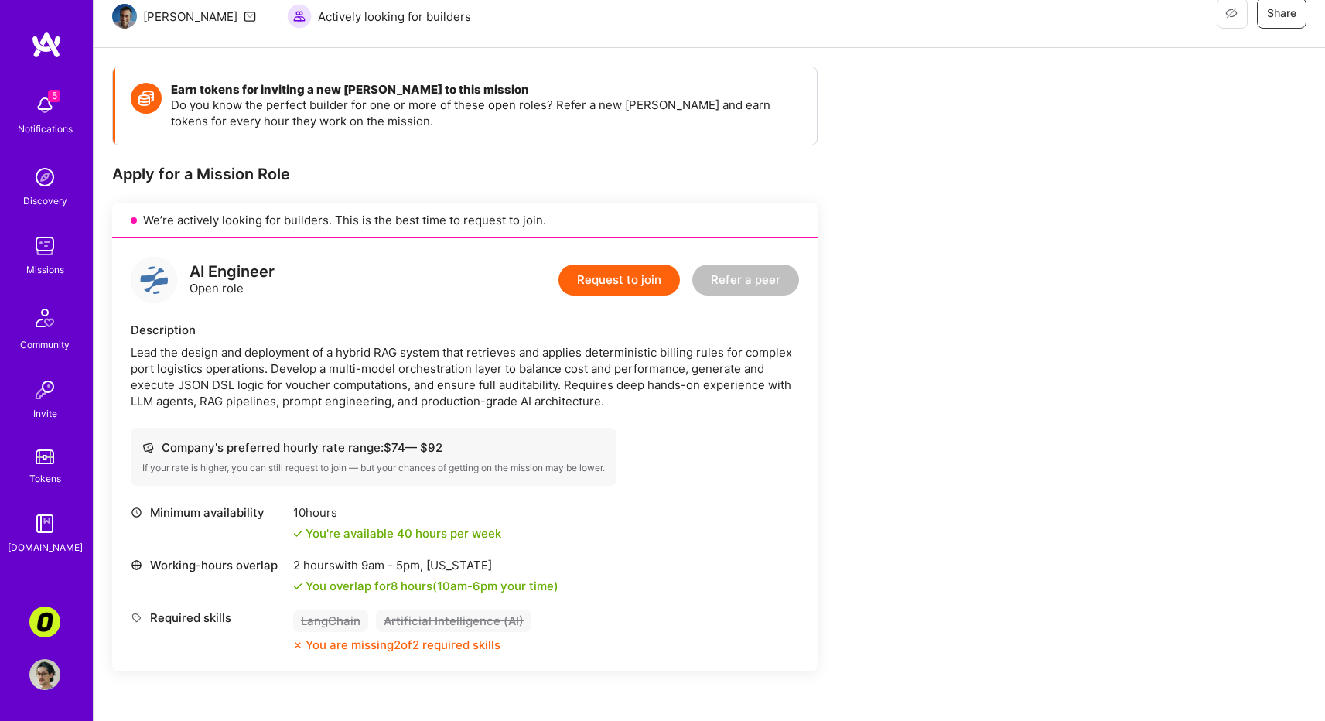
click at [491, 415] on div "AI Engineer Open role Request to join Refer a peer Description Lead the design …" at bounding box center [465, 454] width 706 height 433
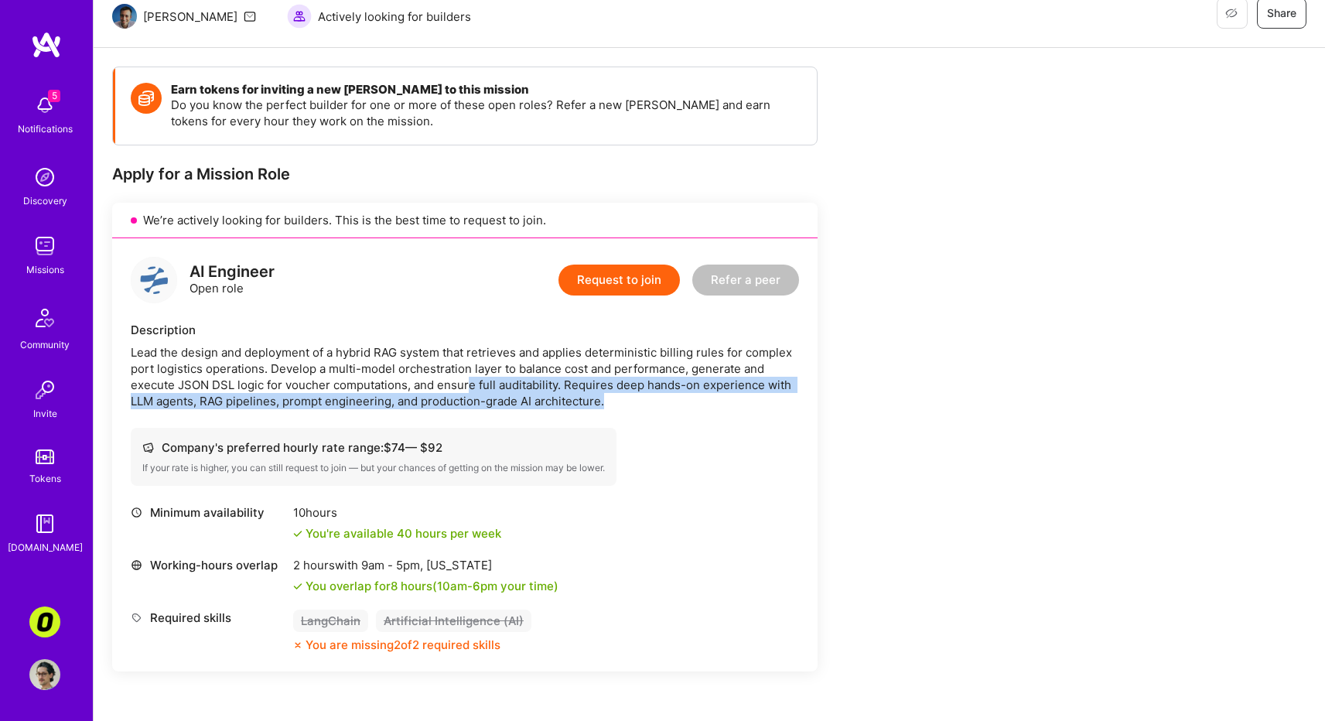
drag, startPoint x: 477, startPoint y: 421, endPoint x: 469, endPoint y: 382, distance: 39.6
click at [470, 385] on div "AI Engineer Open role Request to join Refer a peer Description Lead the design …" at bounding box center [465, 454] width 706 height 433
click at [469, 382] on div "Lead the design and deployment of a hybrid RAG system that retrieves and applie…" at bounding box center [465, 376] width 668 height 65
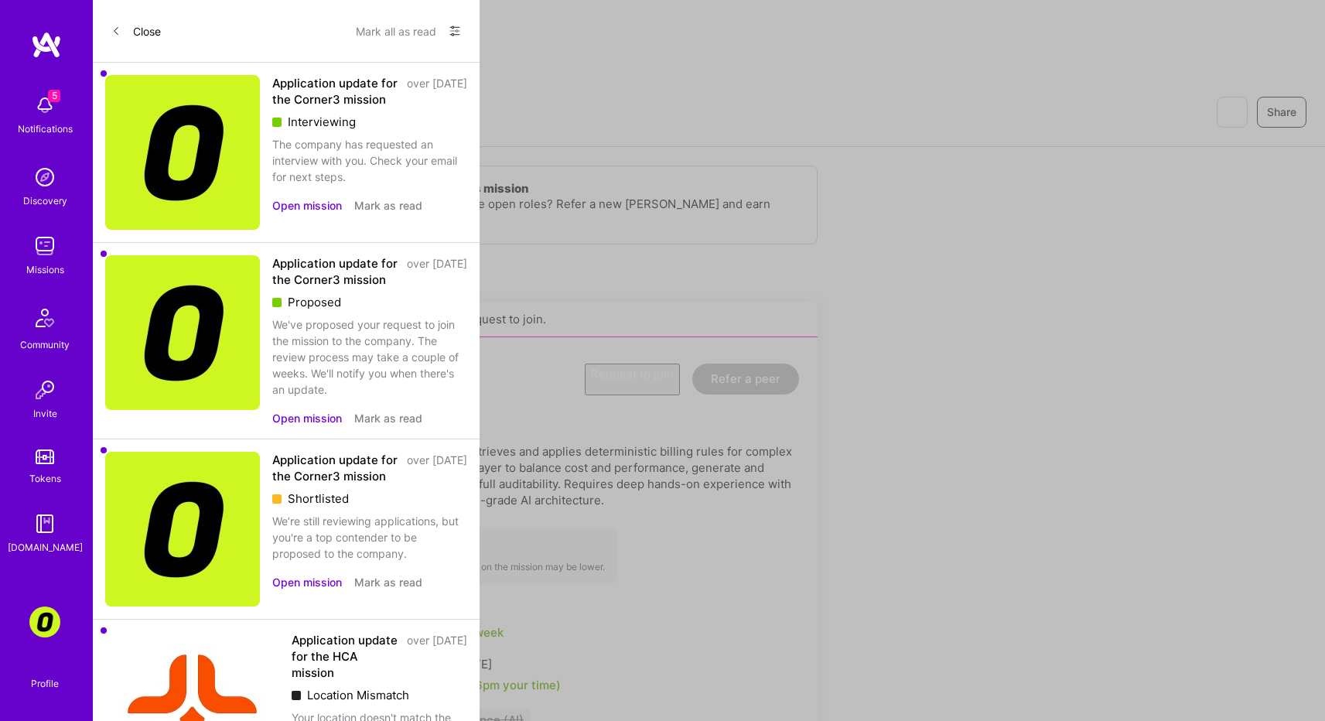
scroll to position [9, 0]
